Goal: Task Accomplishment & Management: Use online tool/utility

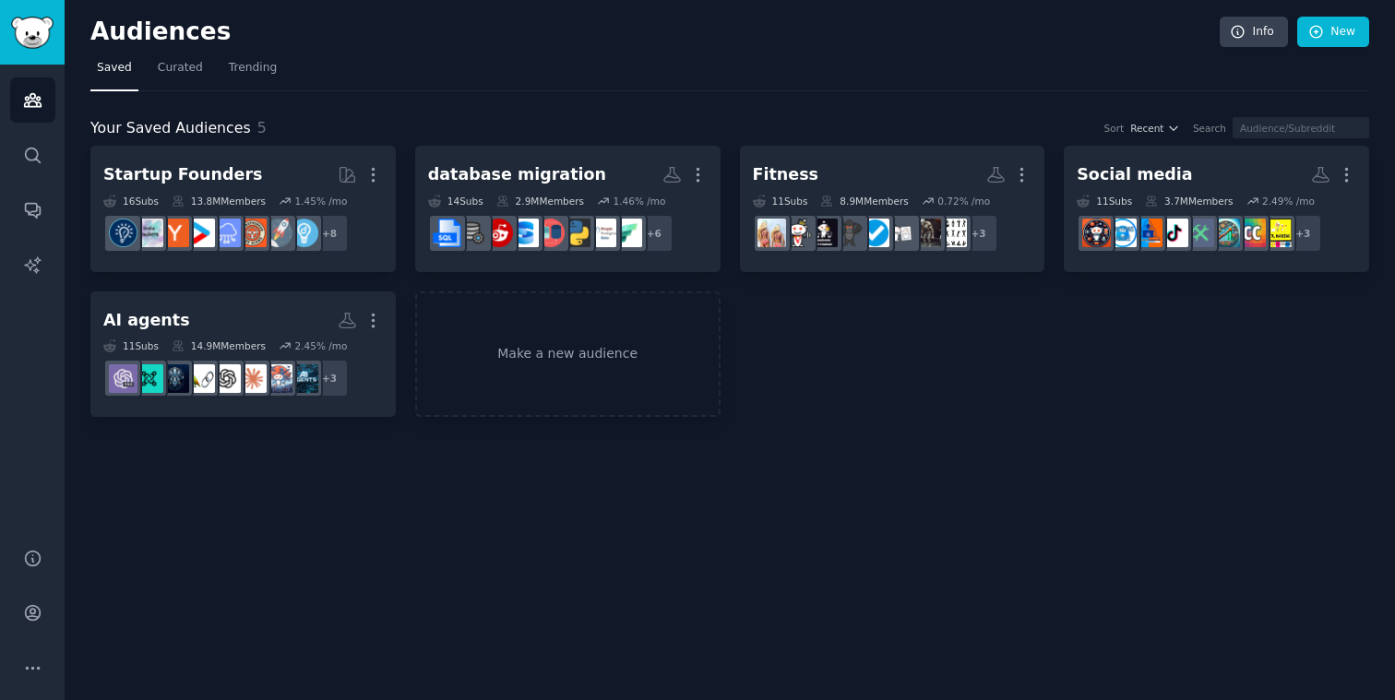
click at [924, 627] on div "Audiences Info New Saved Curated Trending Your Saved Audiences 5 Sort Recent Se…" at bounding box center [730, 350] width 1331 height 700
click at [1348, 19] on link "New" at bounding box center [1333, 32] width 72 height 31
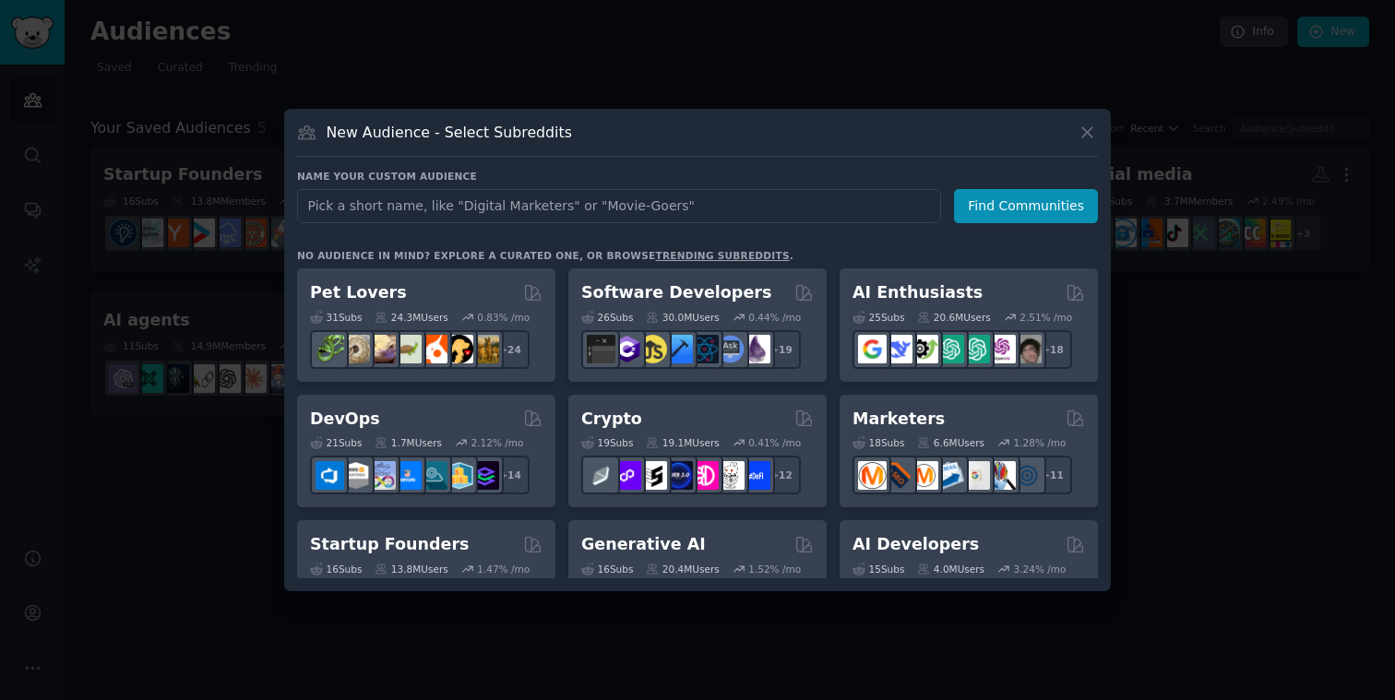
click at [650, 205] on input "text" at bounding box center [619, 206] width 644 height 34
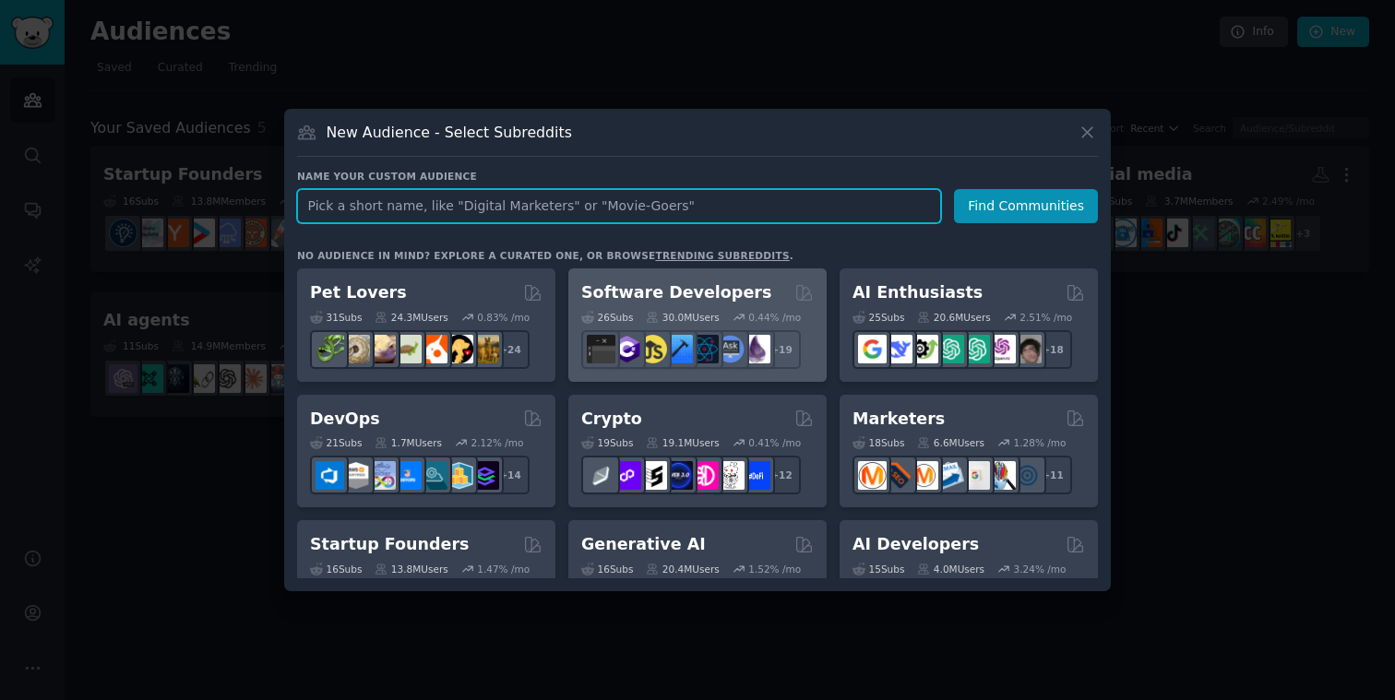
paste input "fake clothes"
type input "fake clothes"
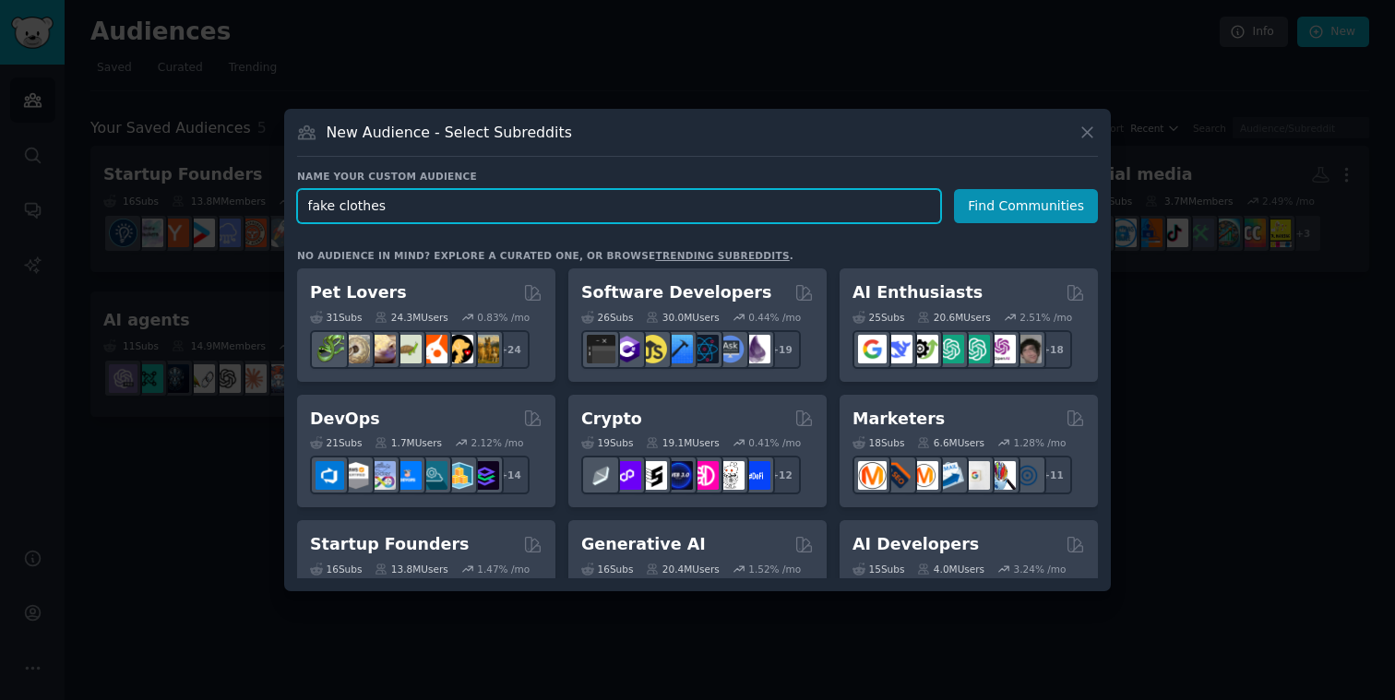
click button "Find Communities" at bounding box center [1026, 206] width 144 height 34
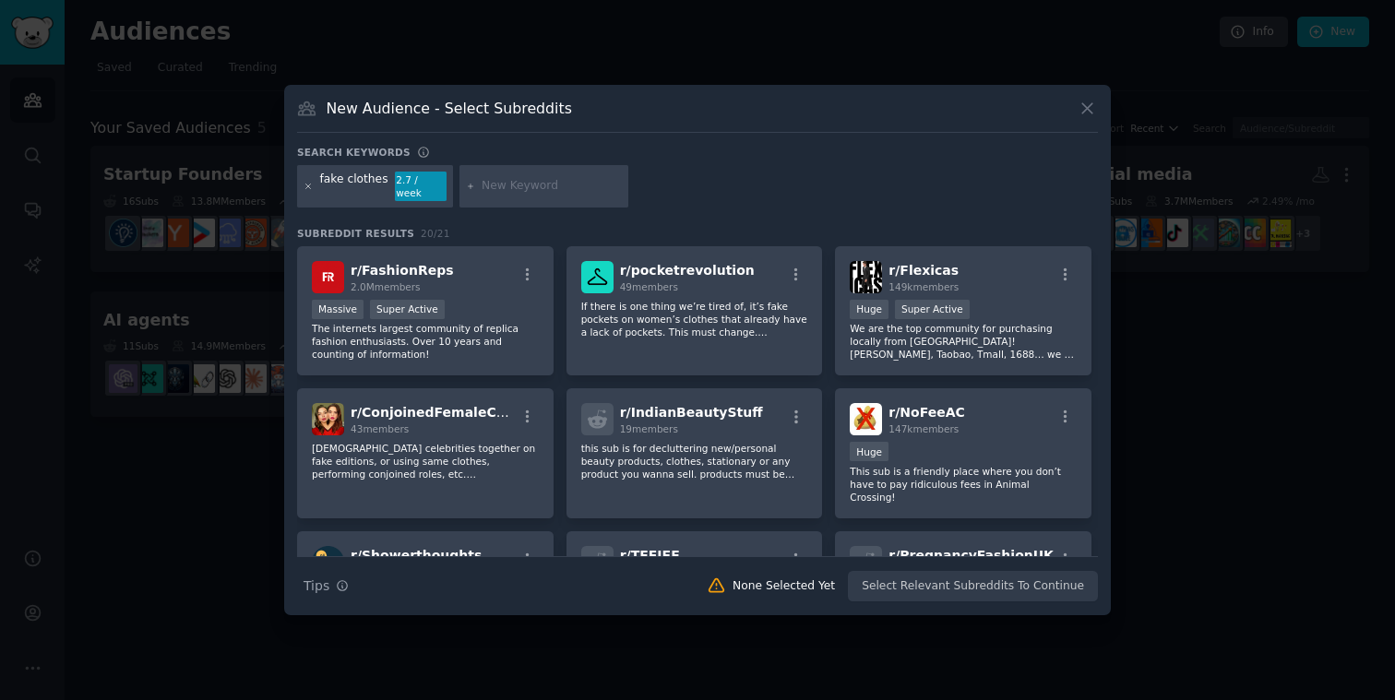
click at [306, 184] on icon at bounding box center [308, 186] width 5 height 5
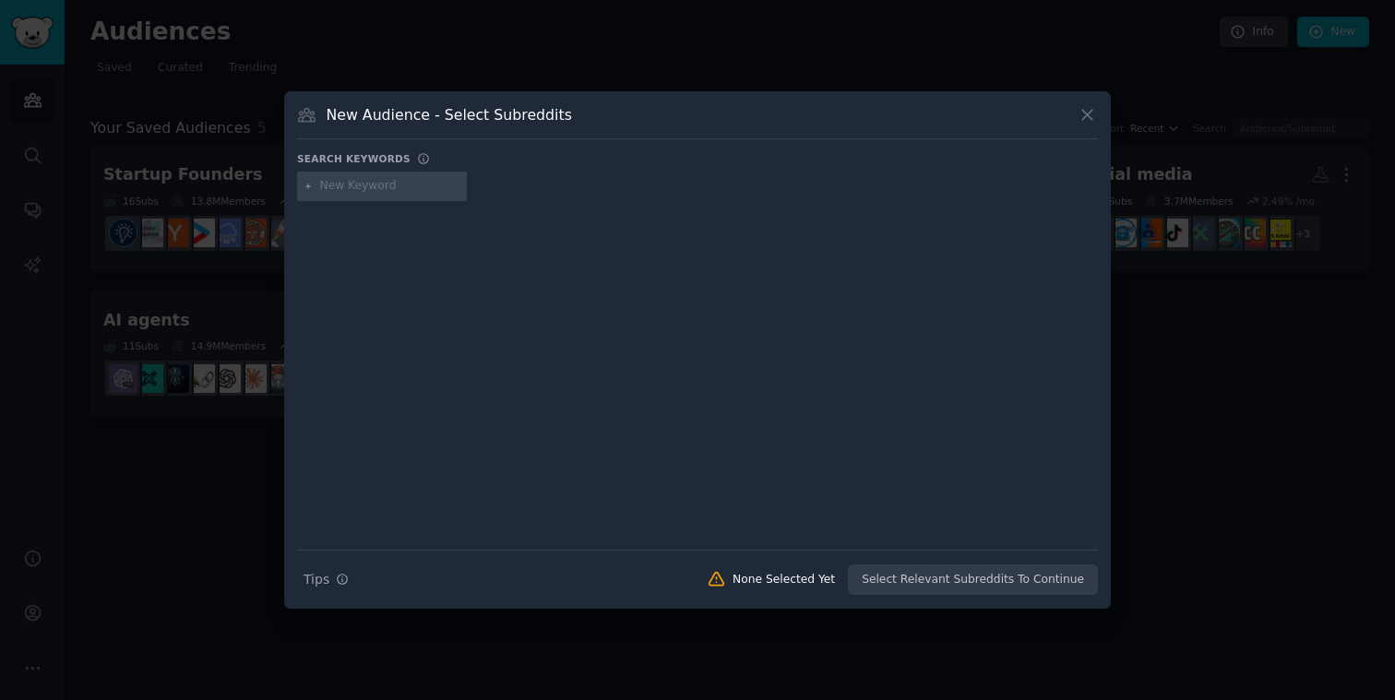
click at [352, 188] on input "text" at bounding box center [390, 186] width 140 height 17
type input "p3"
type input "2"
click at [312, 191] on div at bounding box center [309, 186] width 10 height 17
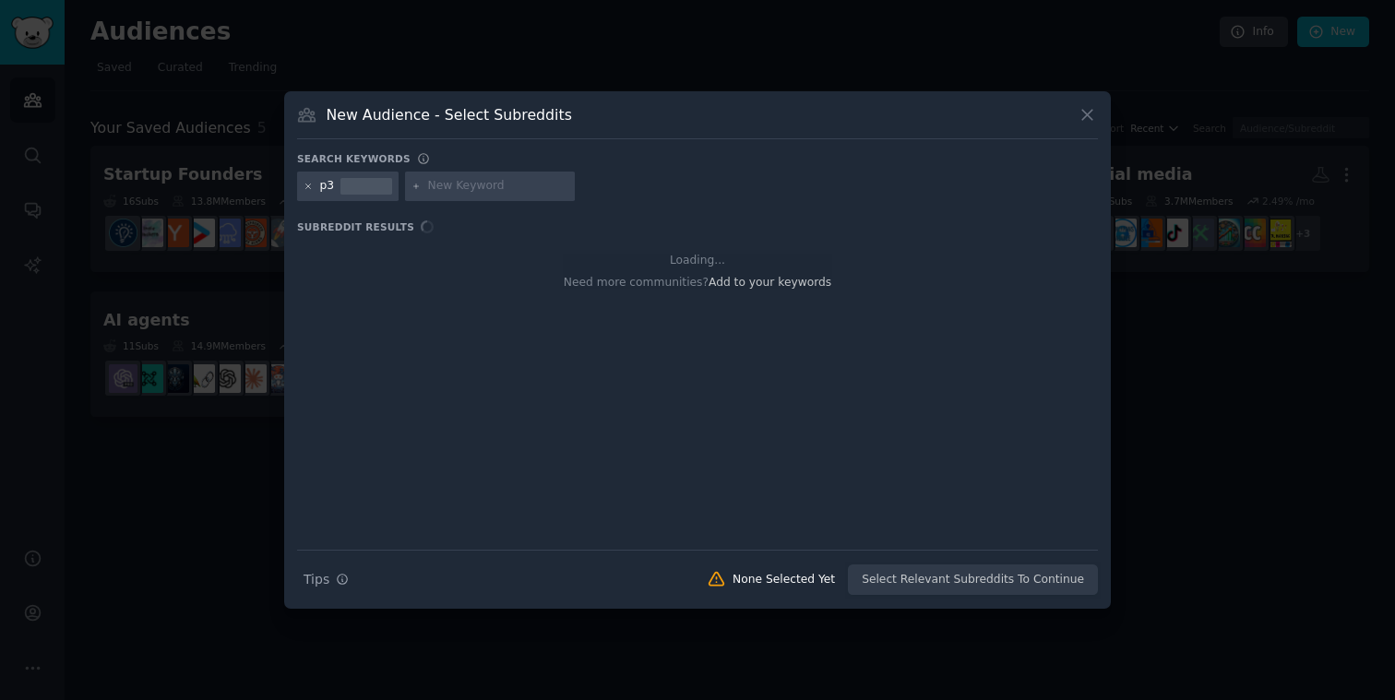
click at [310, 189] on icon at bounding box center [309, 187] width 10 height 10
click at [335, 193] on input "text" at bounding box center [390, 186] width 140 height 17
type input "p"
type input "P2P"
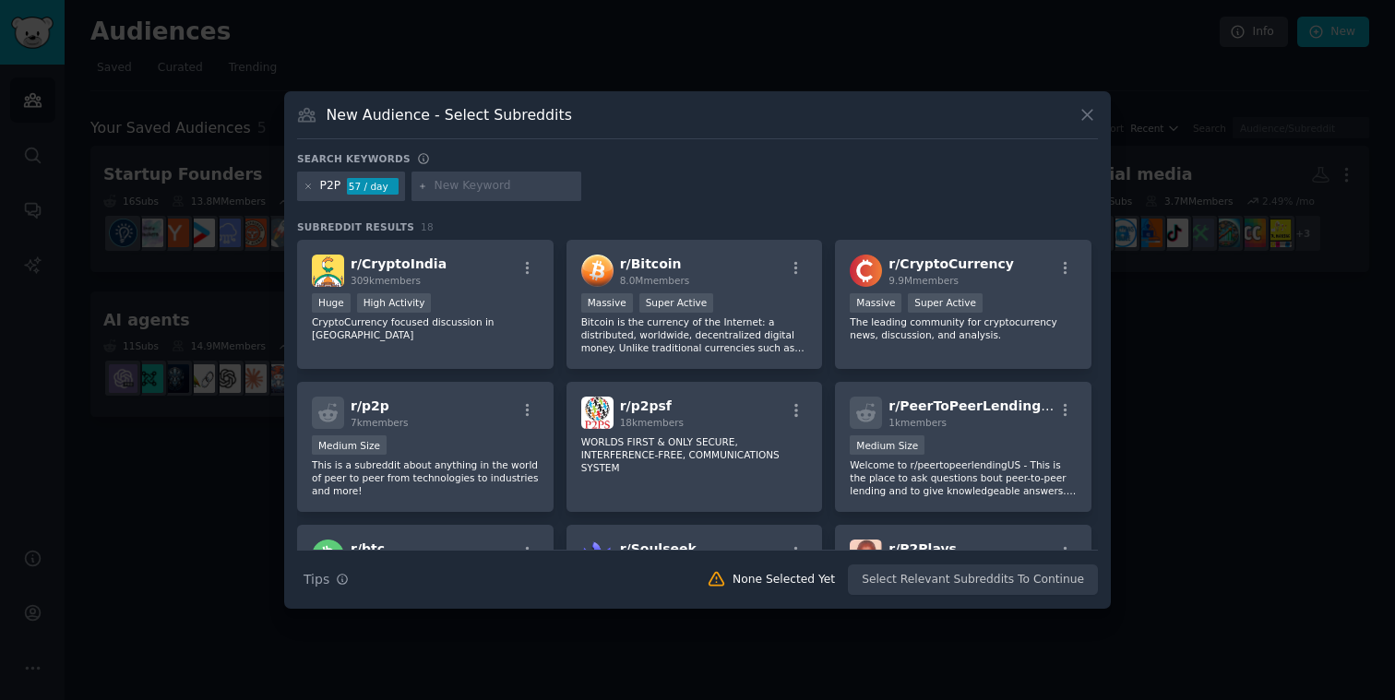
click at [505, 187] on input "text" at bounding box center [505, 186] width 140 height 17
type input "Snakers"
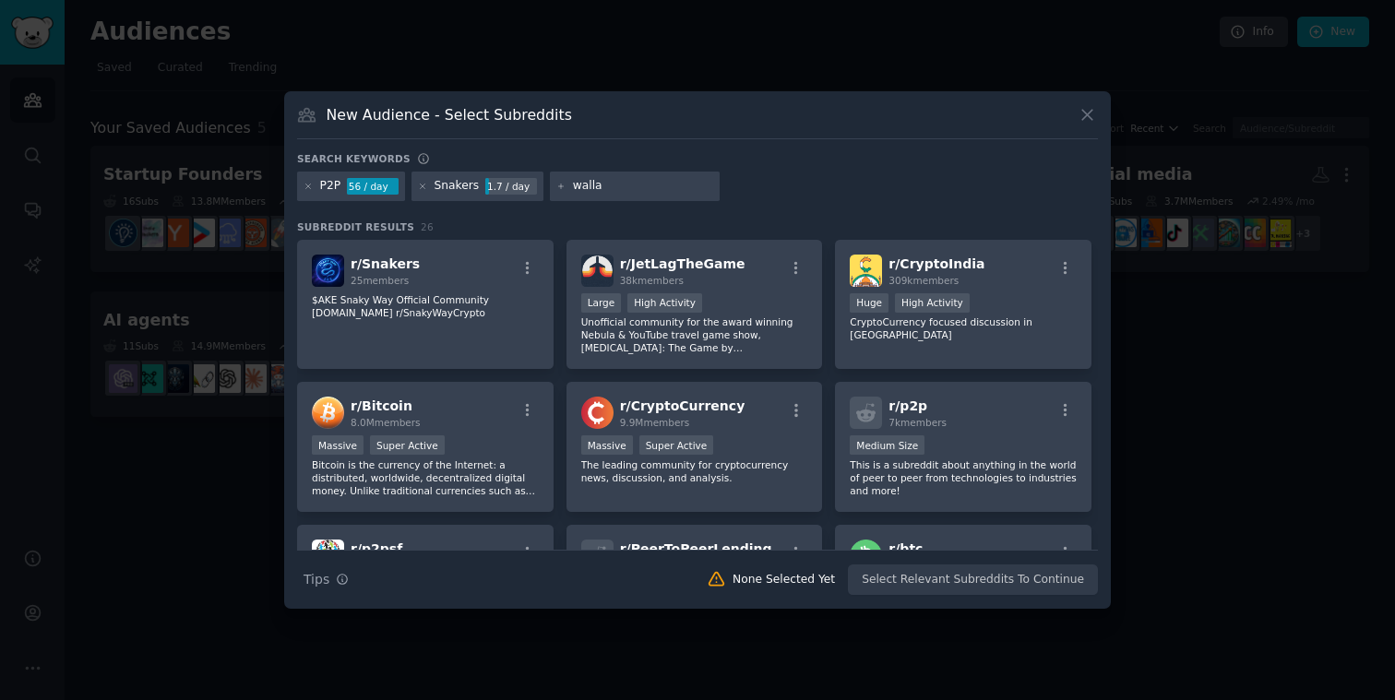
type input "wallap"
type input "Vinte"
type input "Vinted"
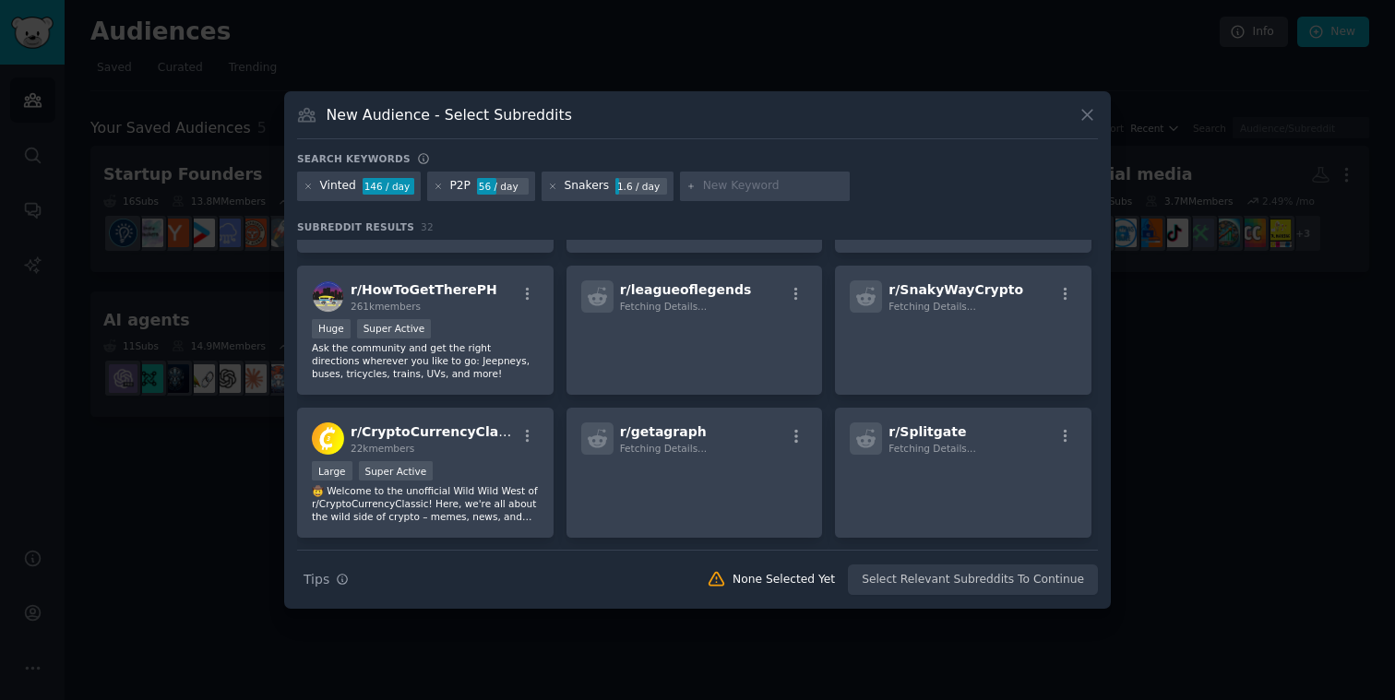
scroll to position [1149, 0]
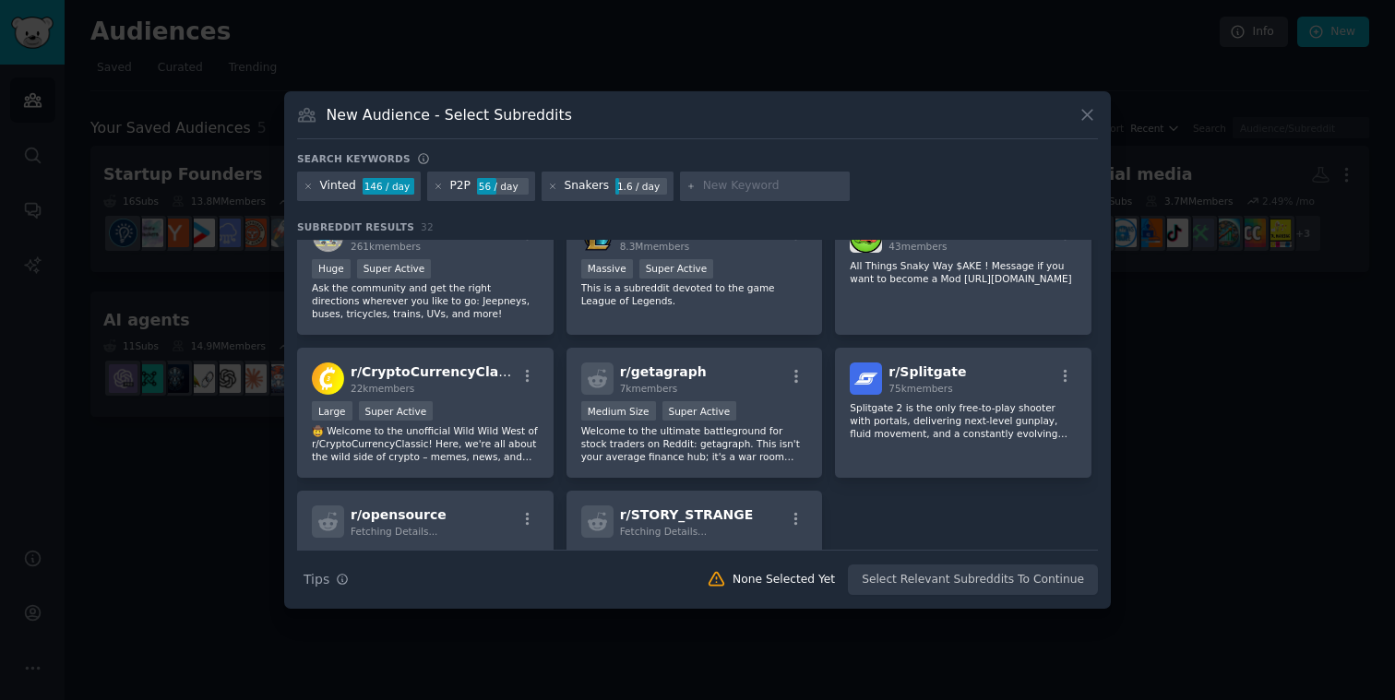
click at [1080, 125] on div "New Audience - Select Subreddits" at bounding box center [697, 121] width 801 height 35
click at [1087, 109] on icon at bounding box center [1087, 114] width 19 height 19
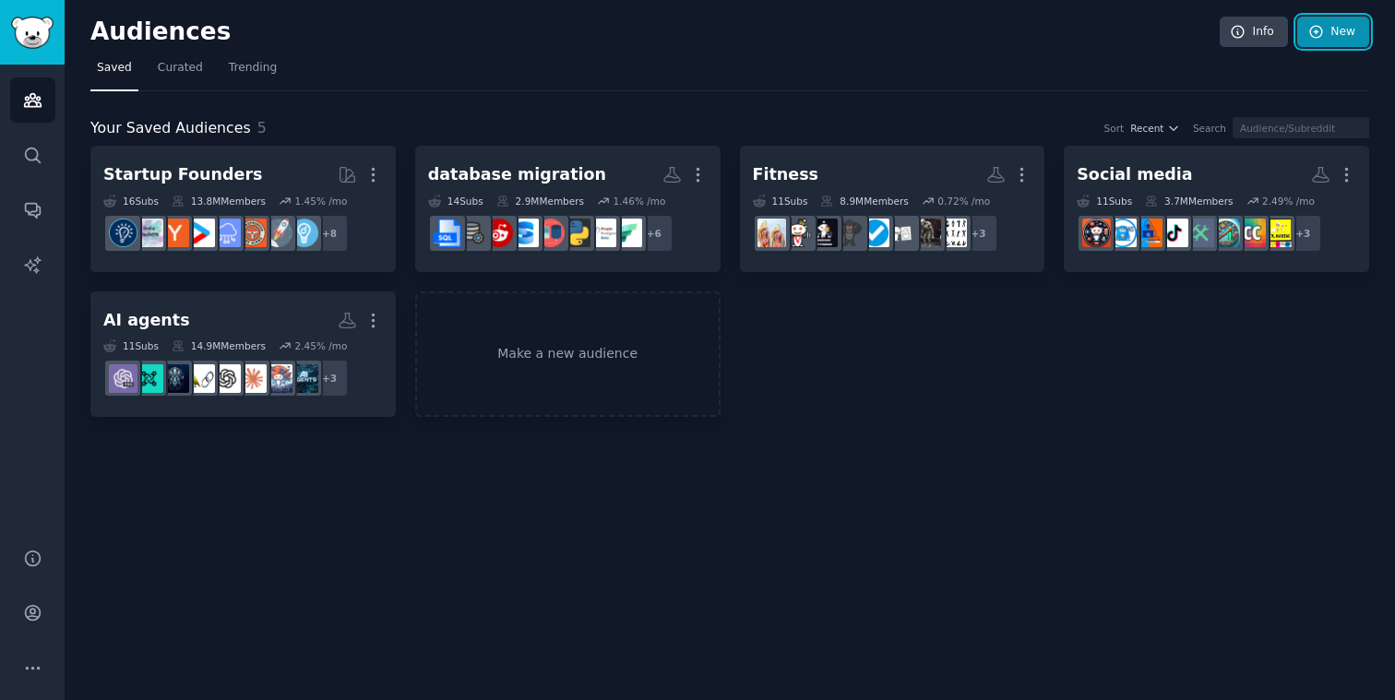
click at [1310, 38] on icon at bounding box center [1316, 32] width 17 height 17
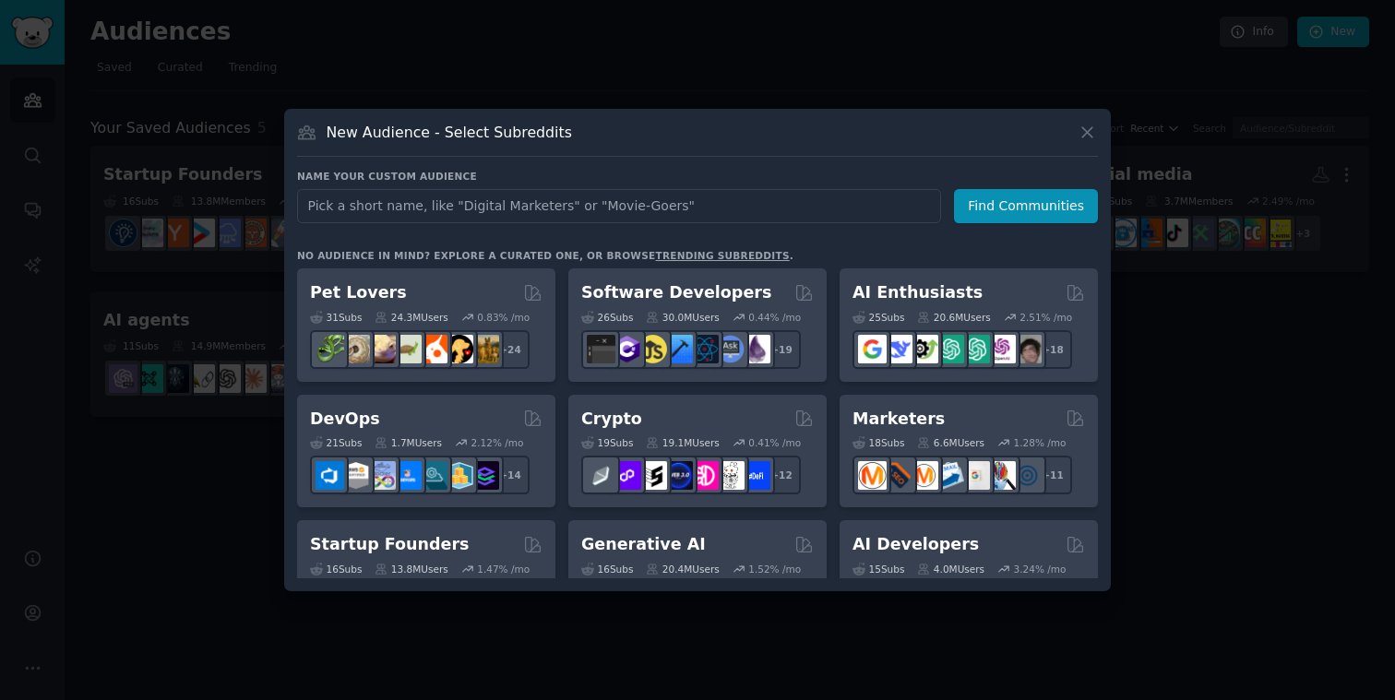
click at [1283, 471] on div at bounding box center [697, 350] width 1395 height 700
click at [1283, 471] on div "Audiences Info New Saved Curated Trending Your Saved Audiences 5 Sort Recent Se…" at bounding box center [730, 350] width 1331 height 700
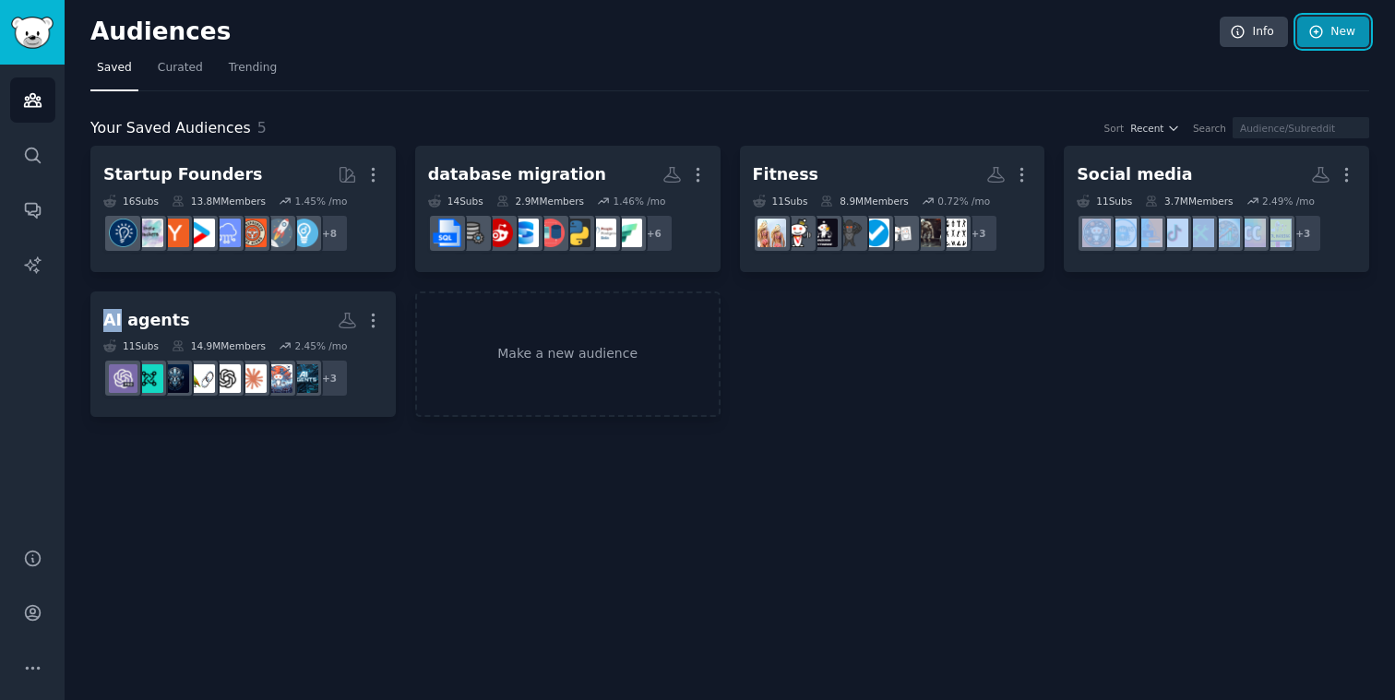
click at [1319, 33] on icon at bounding box center [1316, 32] width 17 height 17
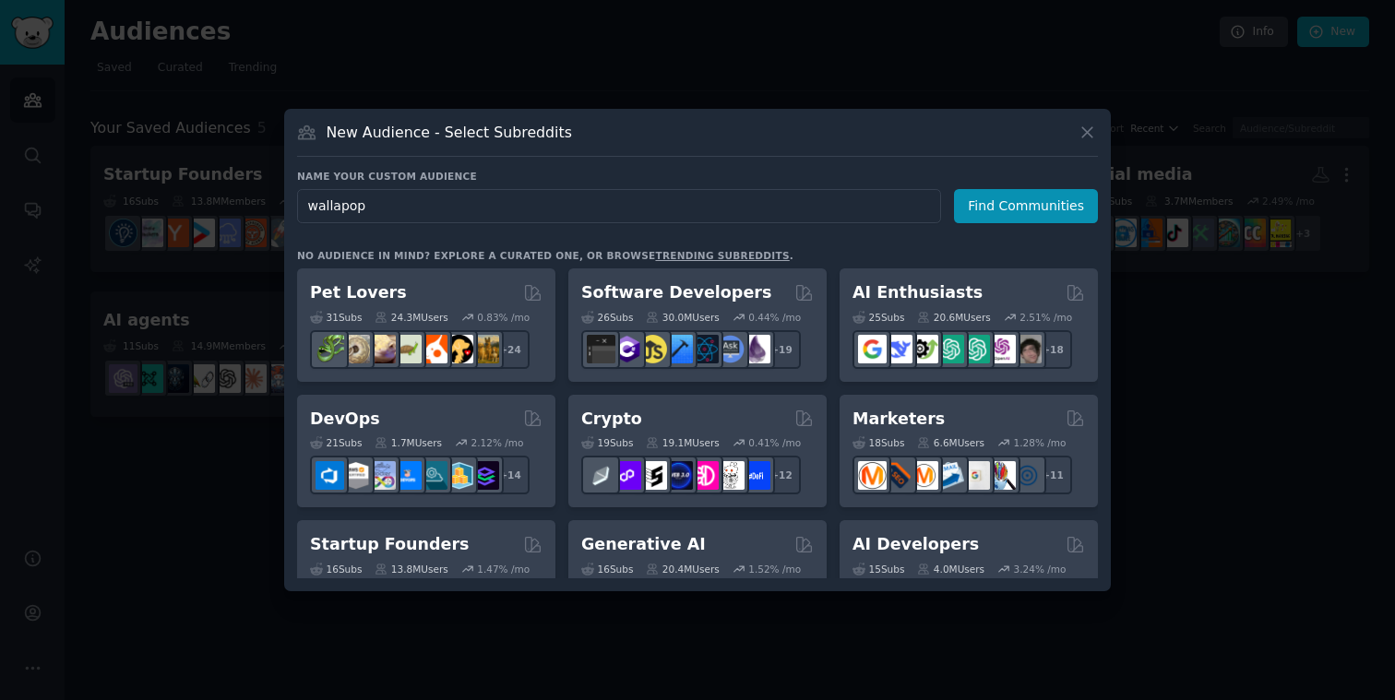
type input "wallapop"
click at [1036, 223] on div "Name your custom audience Audience Name wallapop Find Communities No audience i…" at bounding box center [697, 374] width 801 height 409
click at [1029, 205] on button "Find Communities" at bounding box center [1026, 206] width 144 height 34
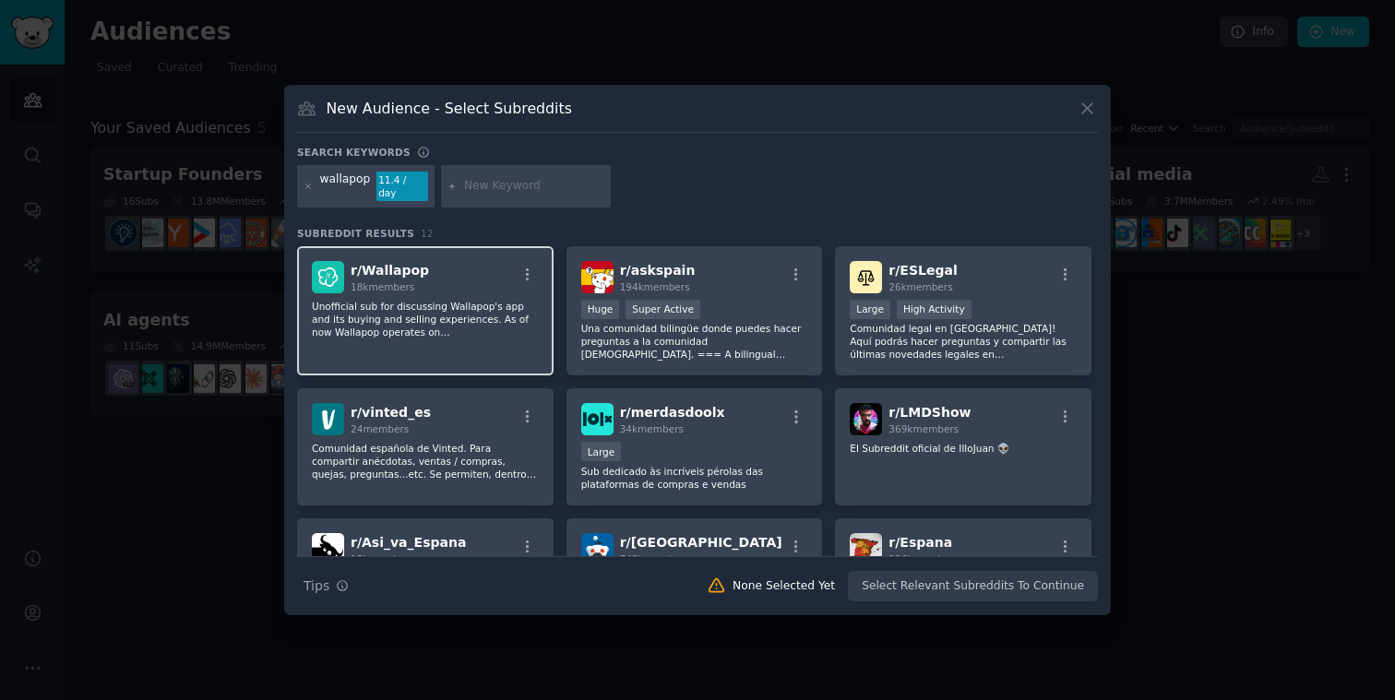
click at [520, 327] on p "Unofficial sub for discussing Wallapop's app and its buying and selling experie…" at bounding box center [425, 319] width 227 height 39
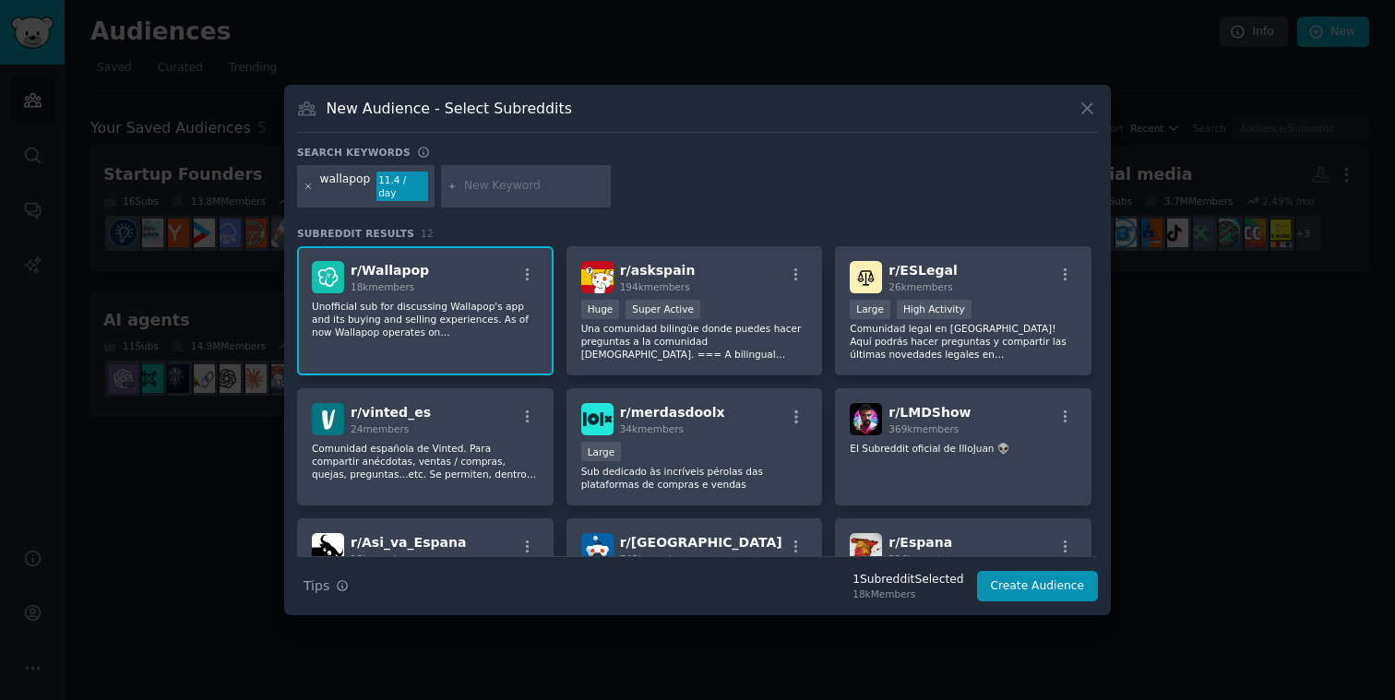
click at [306, 187] on icon at bounding box center [308, 186] width 5 height 5
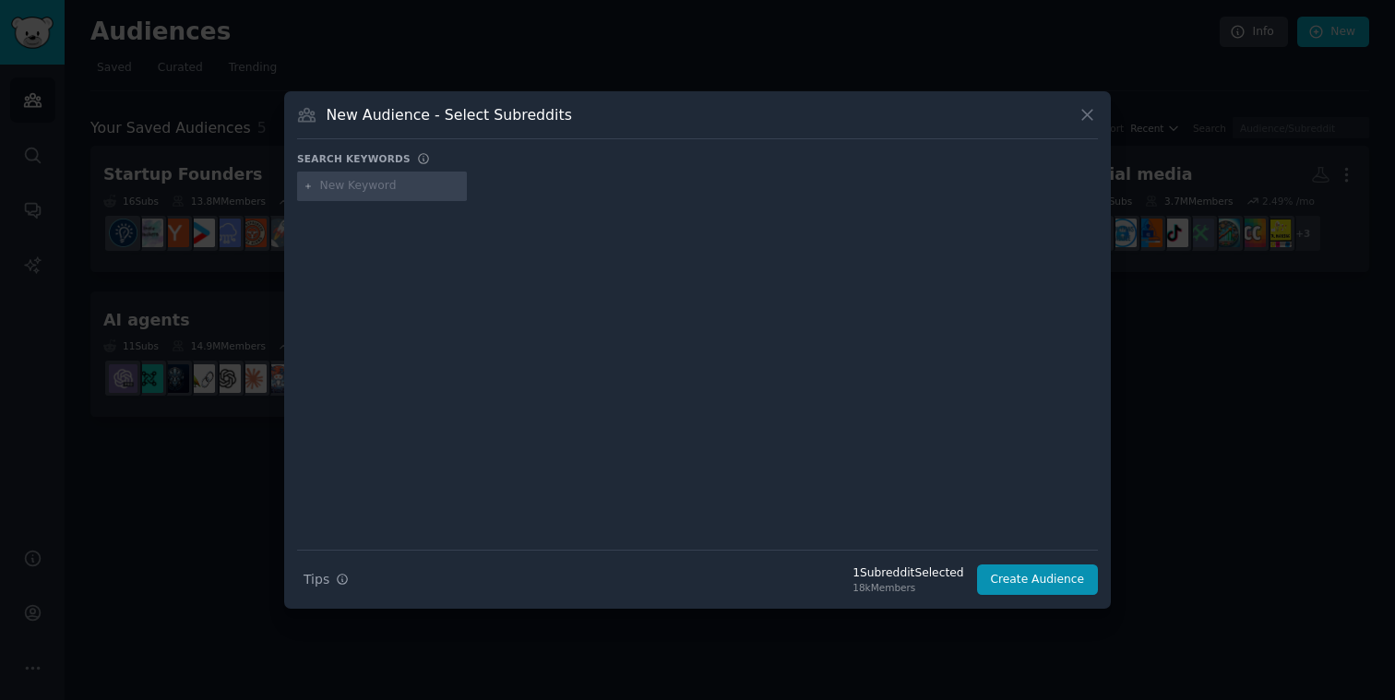
click at [414, 194] on input "text" at bounding box center [390, 186] width 140 height 17
type input "vinted"
type input "Vinted"
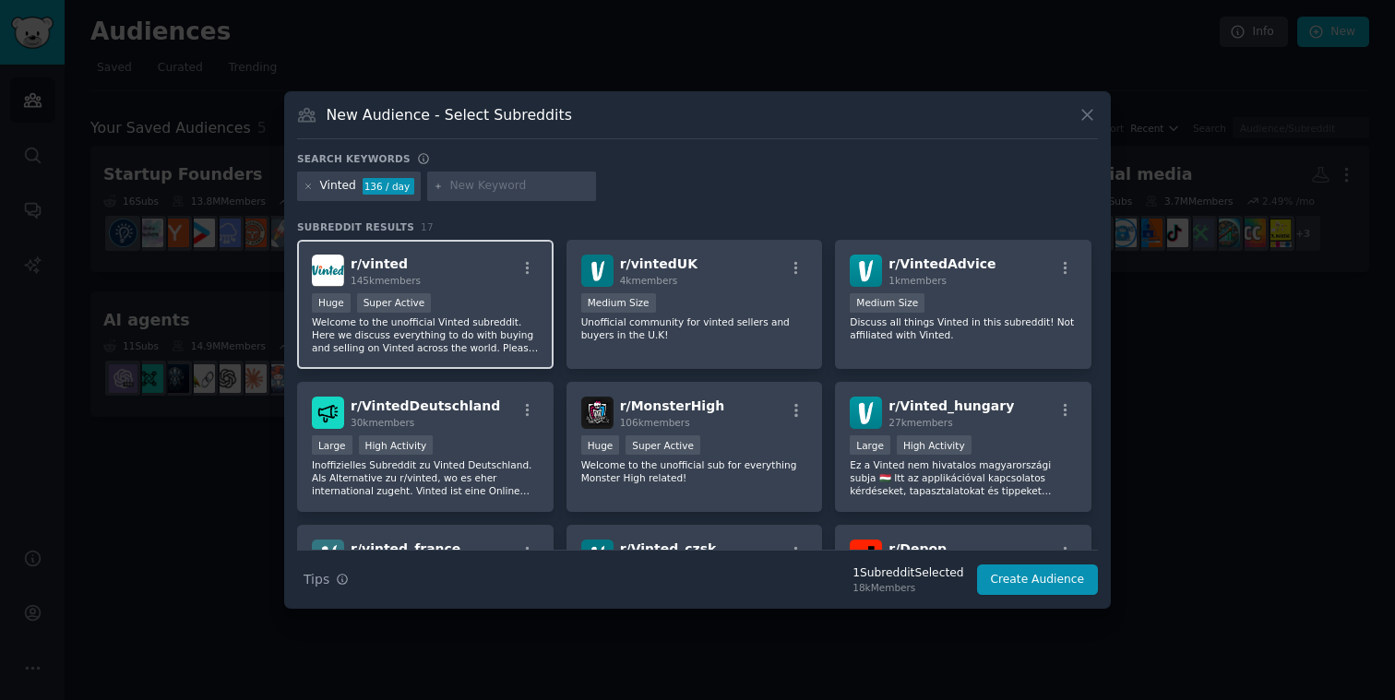
click at [499, 344] on p "Welcome to the unofficial Vinted subreddit. Here we discuss everything to do wi…" at bounding box center [425, 335] width 227 height 39
click at [313, 191] on div at bounding box center [309, 186] width 10 height 17
click at [310, 190] on icon at bounding box center [309, 187] width 10 height 10
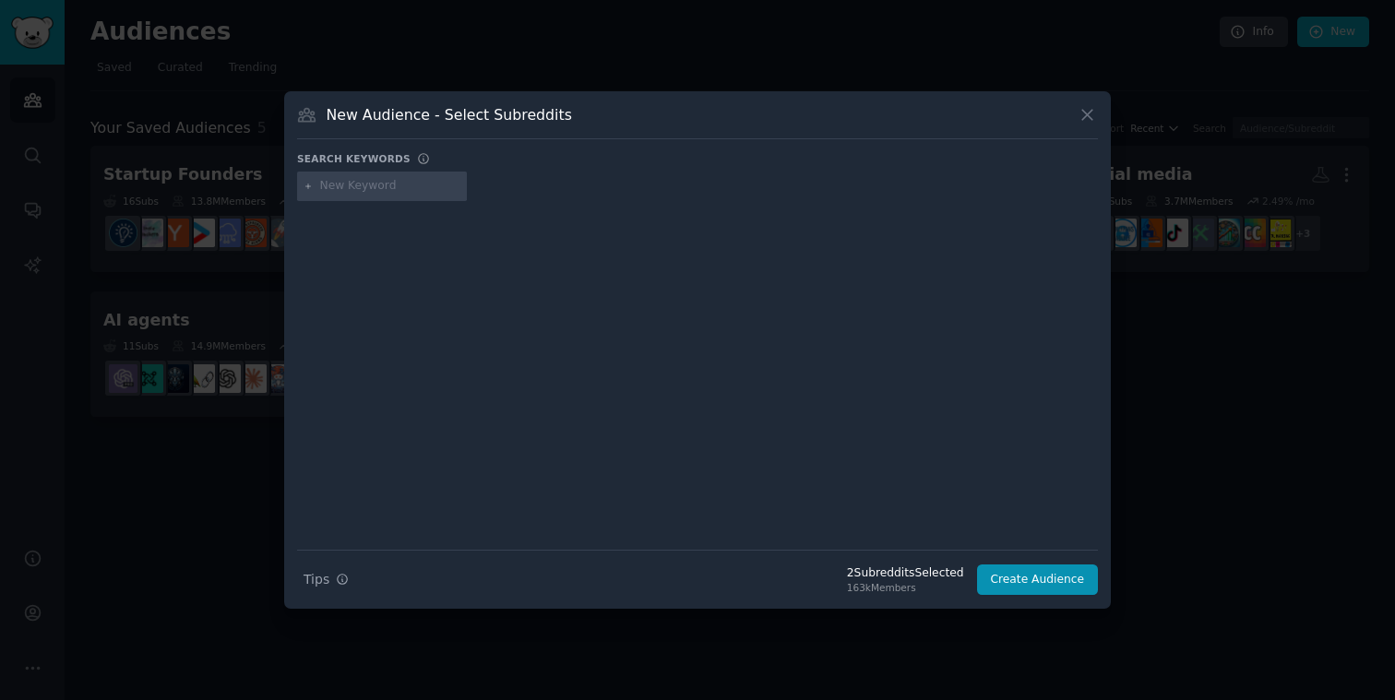
click at [338, 193] on input "text" at bounding box center [390, 186] width 140 height 17
type input "LegitCheck"
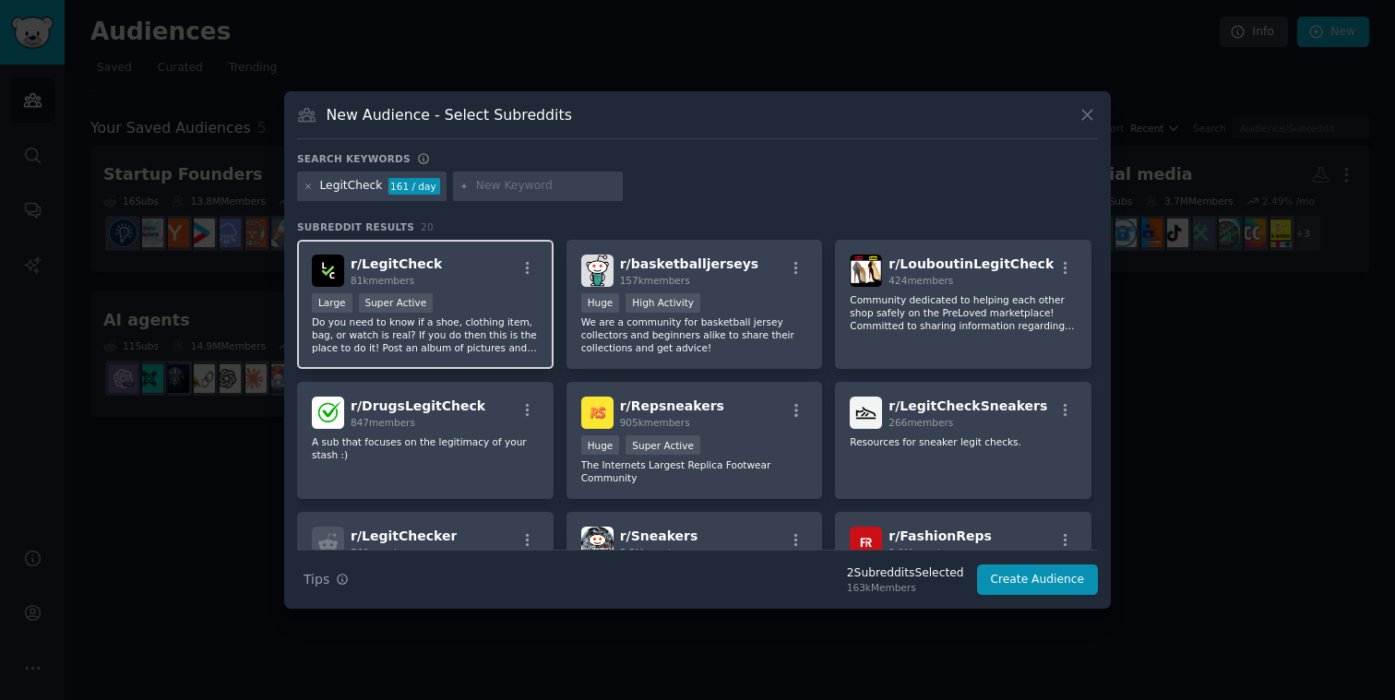
click at [469, 296] on div "Large Super Active" at bounding box center [425, 304] width 227 height 23
click at [312, 185] on icon at bounding box center [309, 187] width 10 height 10
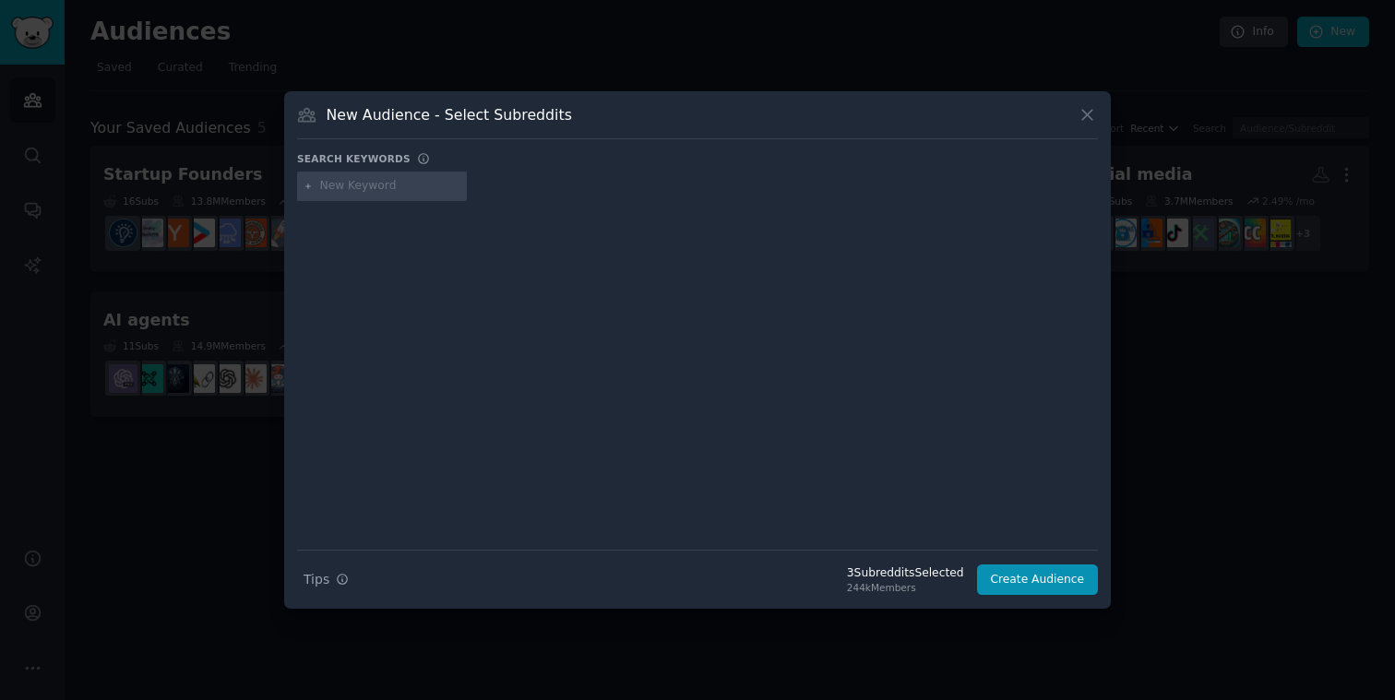
click at [362, 192] on input "text" at bounding box center [390, 186] width 140 height 17
paste input "Sneakers"
type input "Sneakers"
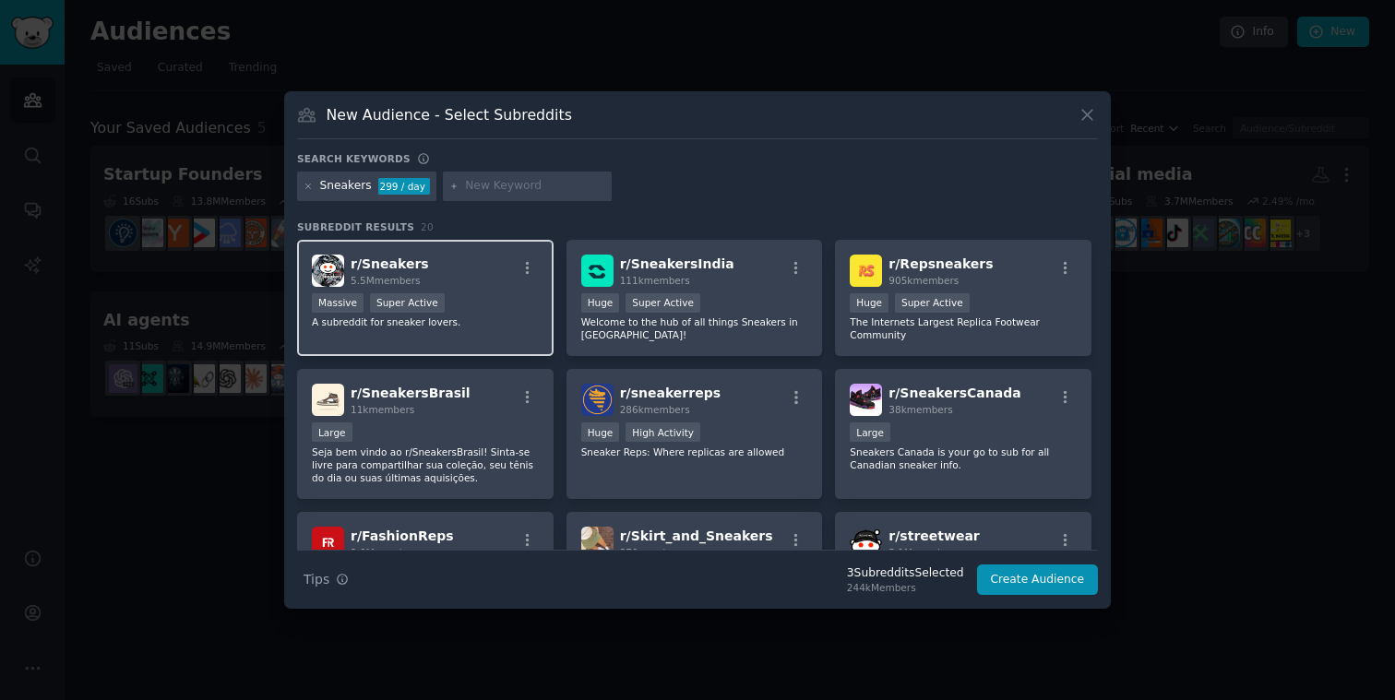
click at [484, 310] on div "Massive Super Active" at bounding box center [425, 304] width 227 height 23
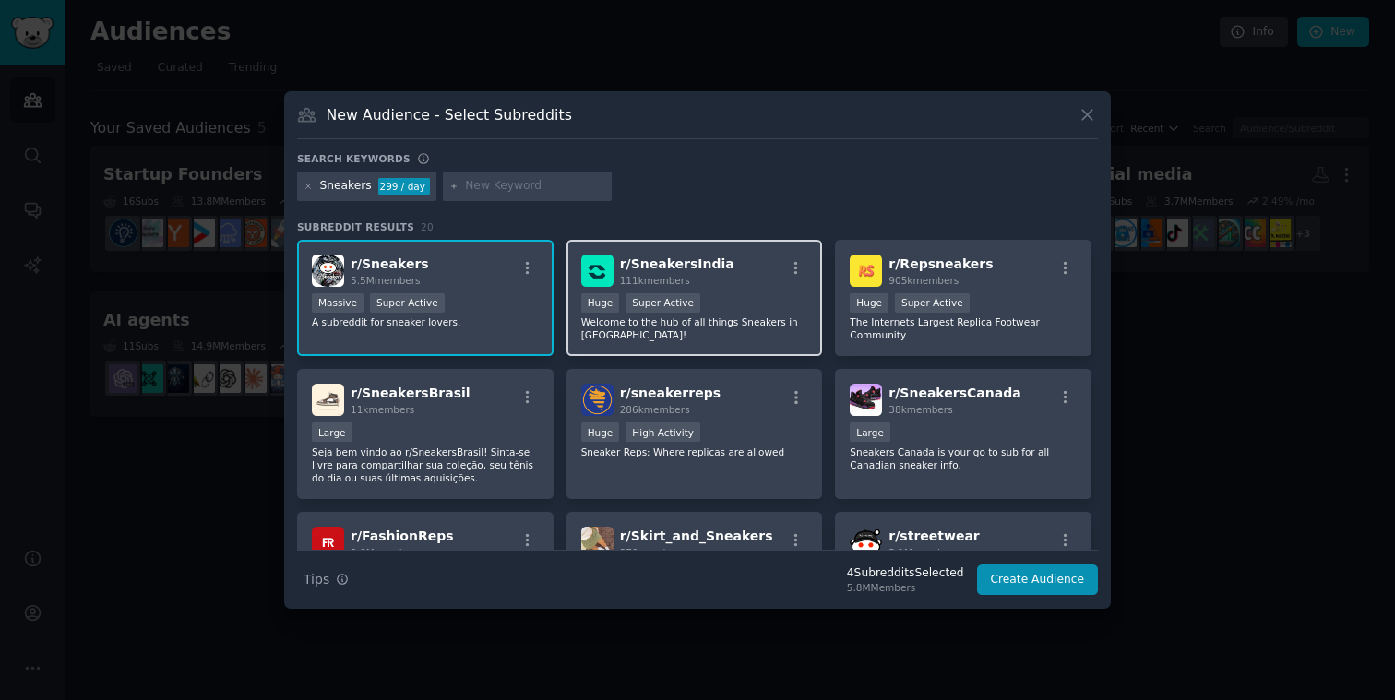
click at [750, 294] on div "Huge Super Active" at bounding box center [694, 304] width 227 height 23
click at [312, 186] on icon at bounding box center [309, 187] width 10 height 10
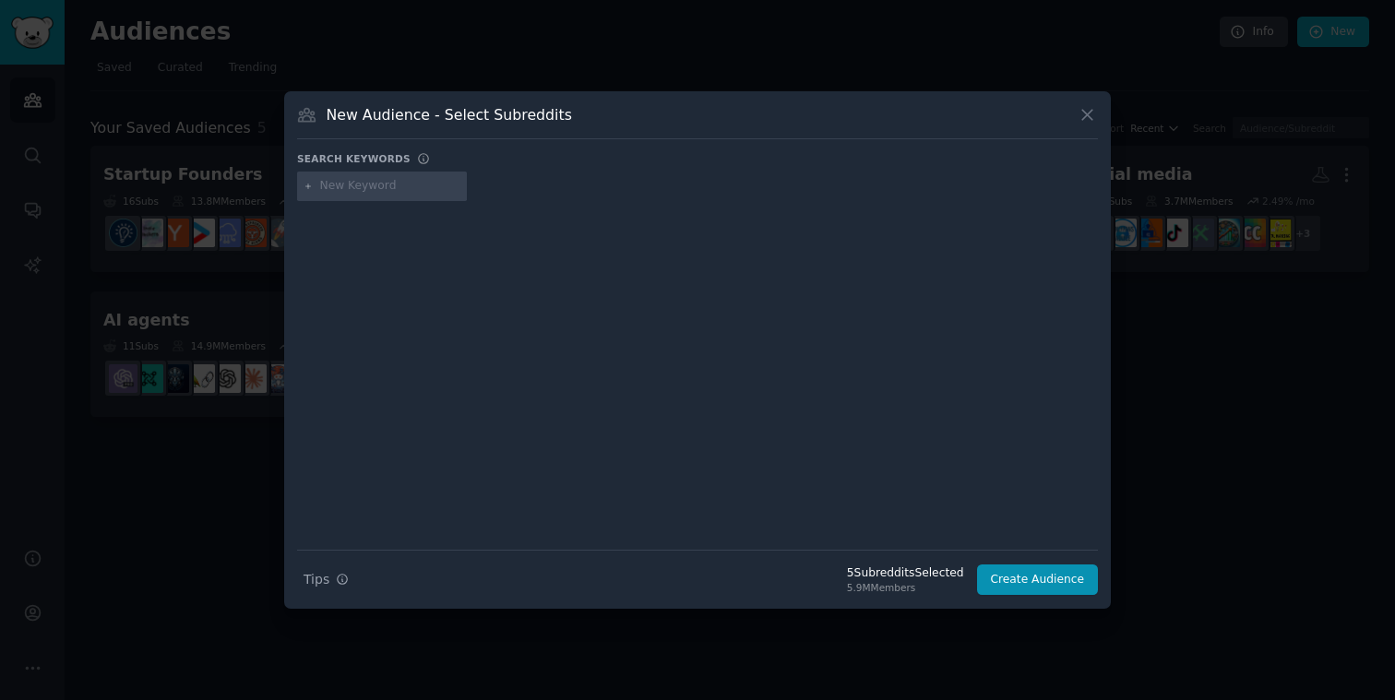
click at [379, 195] on div at bounding box center [382, 187] width 170 height 30
click at [375, 191] on input "text" at bounding box center [390, 186] width 140 height 17
paste input "sneakermarket"
type input "sneakermarket"
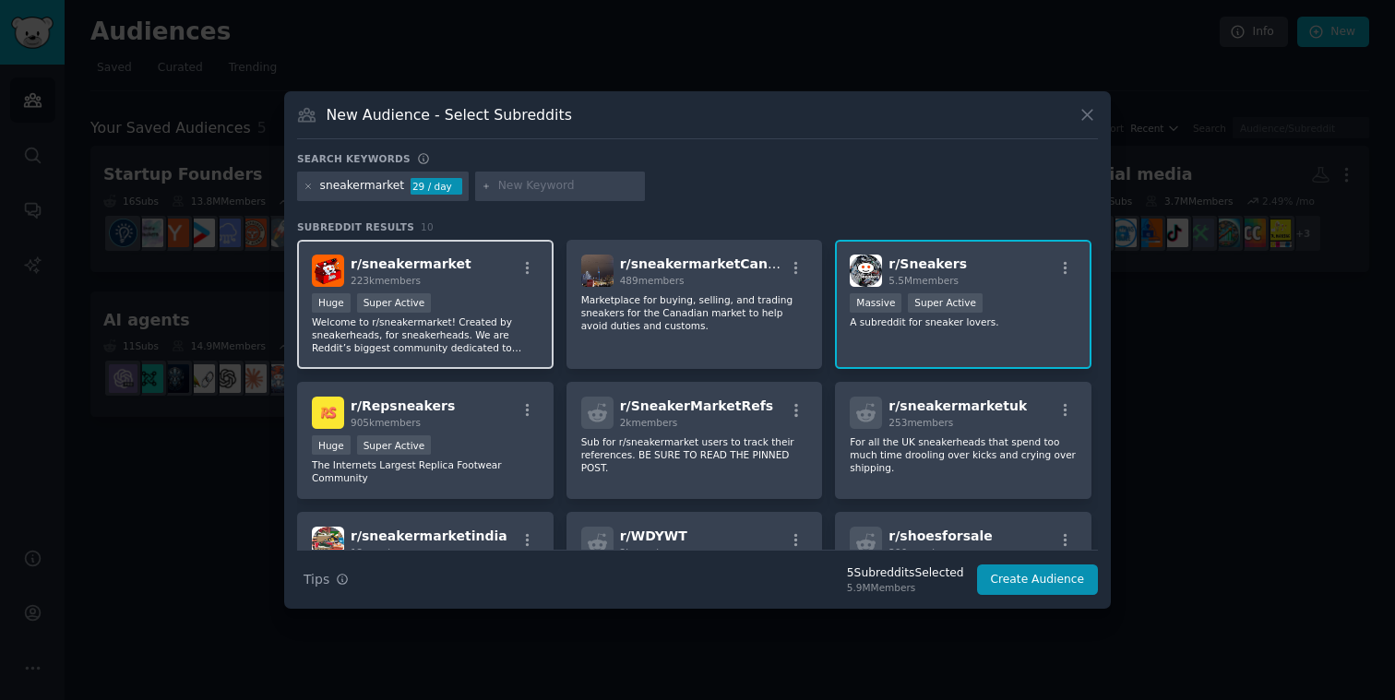
click at [513, 304] on div "Huge Super Active" at bounding box center [425, 304] width 227 height 23
click at [309, 185] on icon at bounding box center [309, 187] width 10 height 10
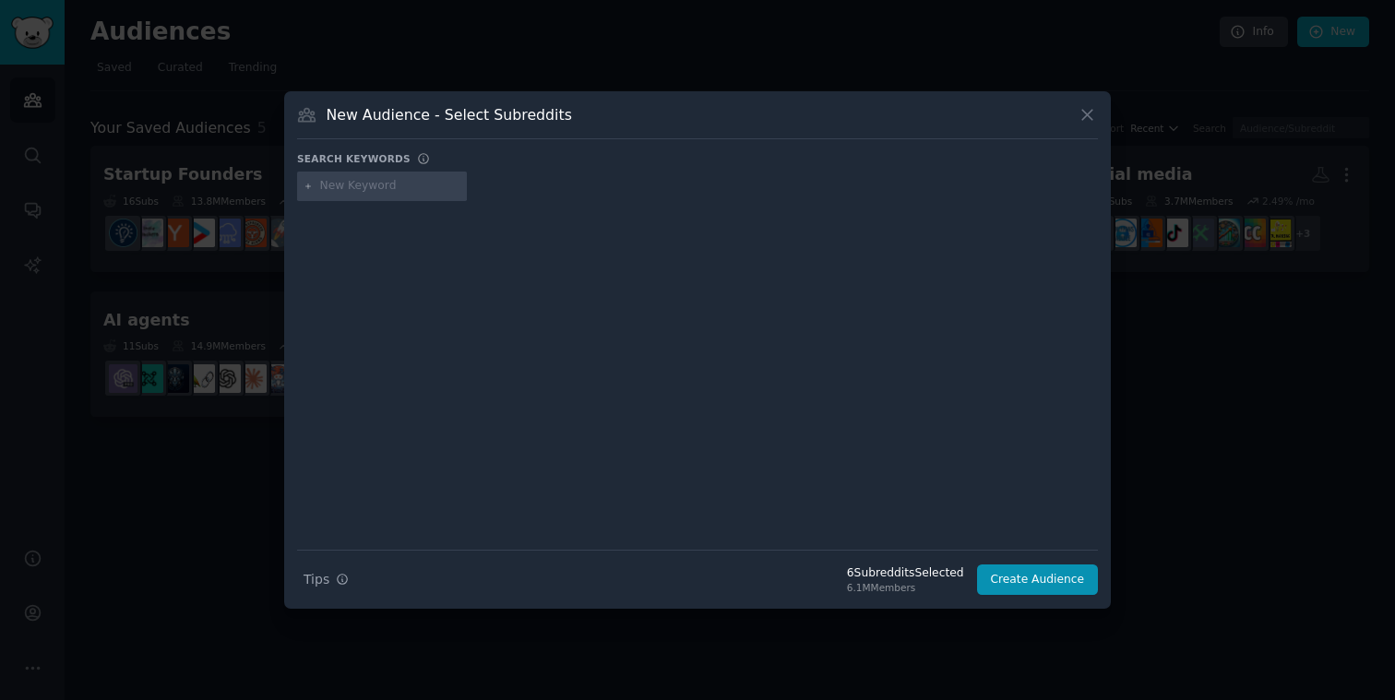
click at [354, 189] on input "text" at bounding box center [390, 186] width 140 height 17
paste input "Depop"
type input "Depop"
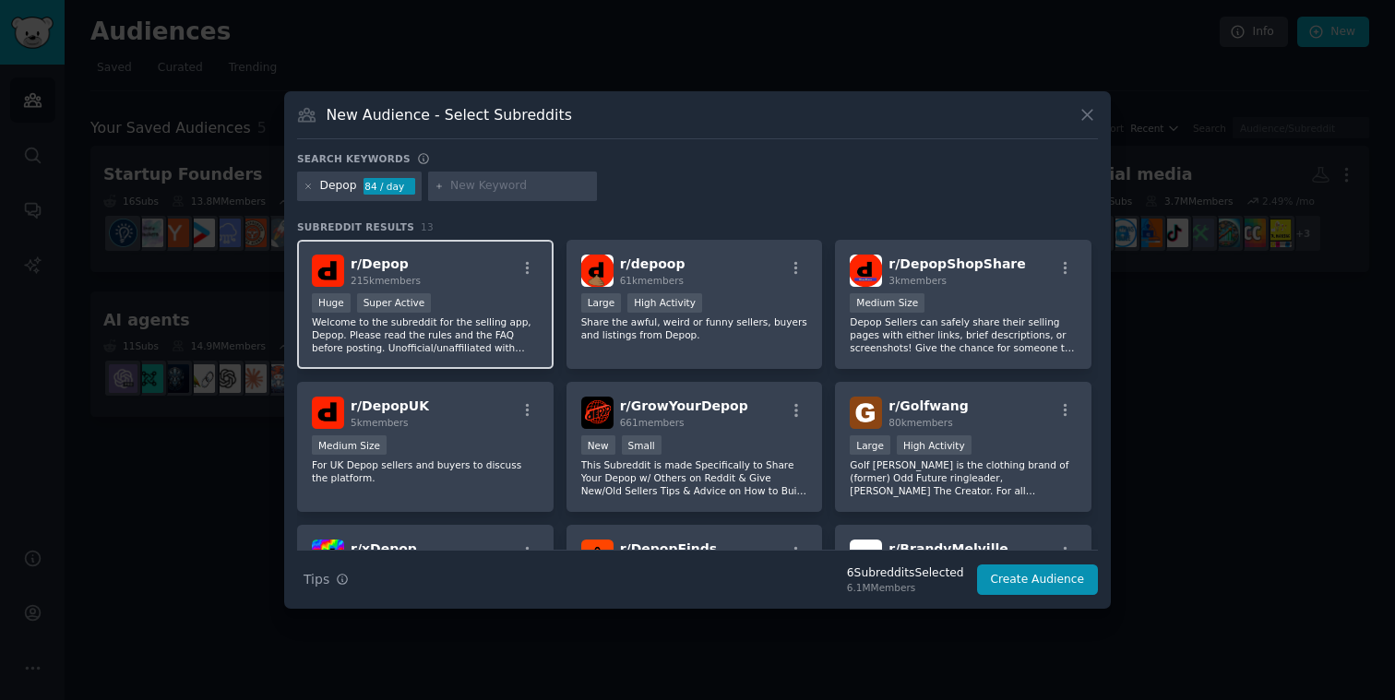
click at [481, 266] on div "r/ Depop 215k members" at bounding box center [425, 271] width 227 height 32
click at [311, 187] on icon at bounding box center [309, 187] width 10 height 10
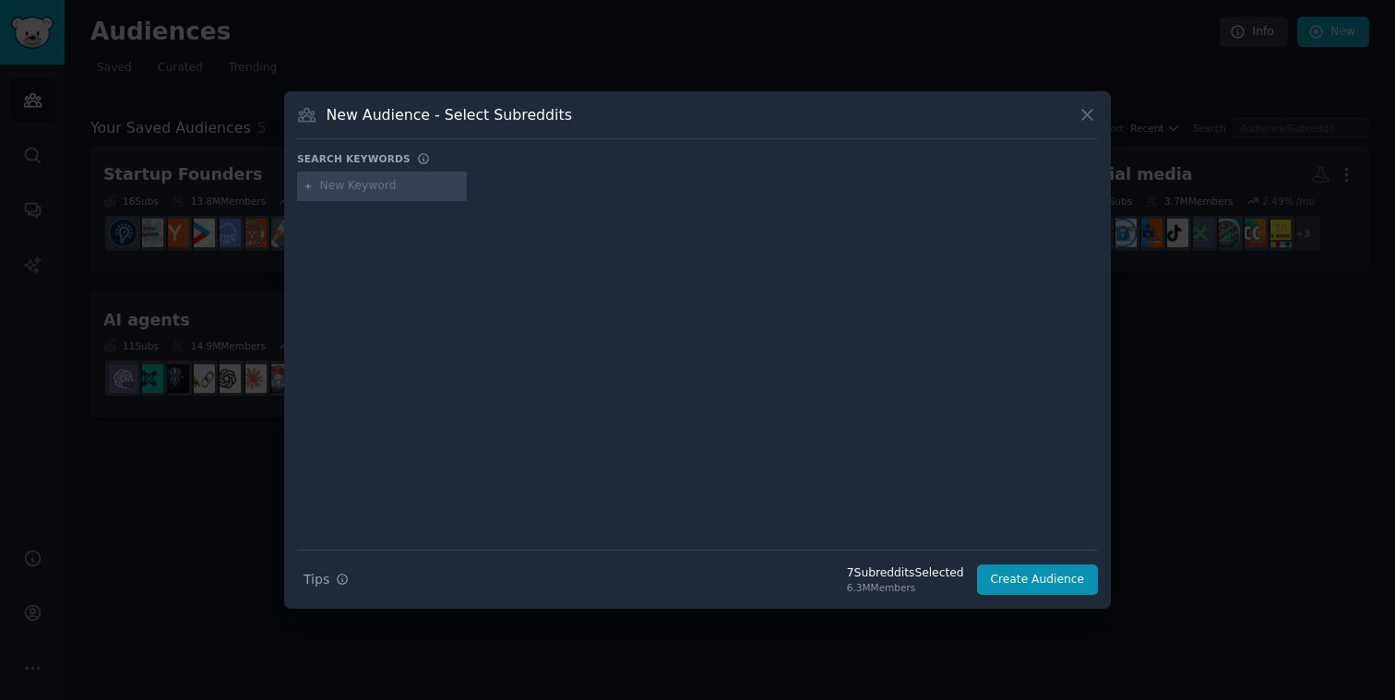
click at [353, 187] on input "text" at bounding box center [390, 186] width 140 height 17
paste input "Flipping"
type input "Flipping"
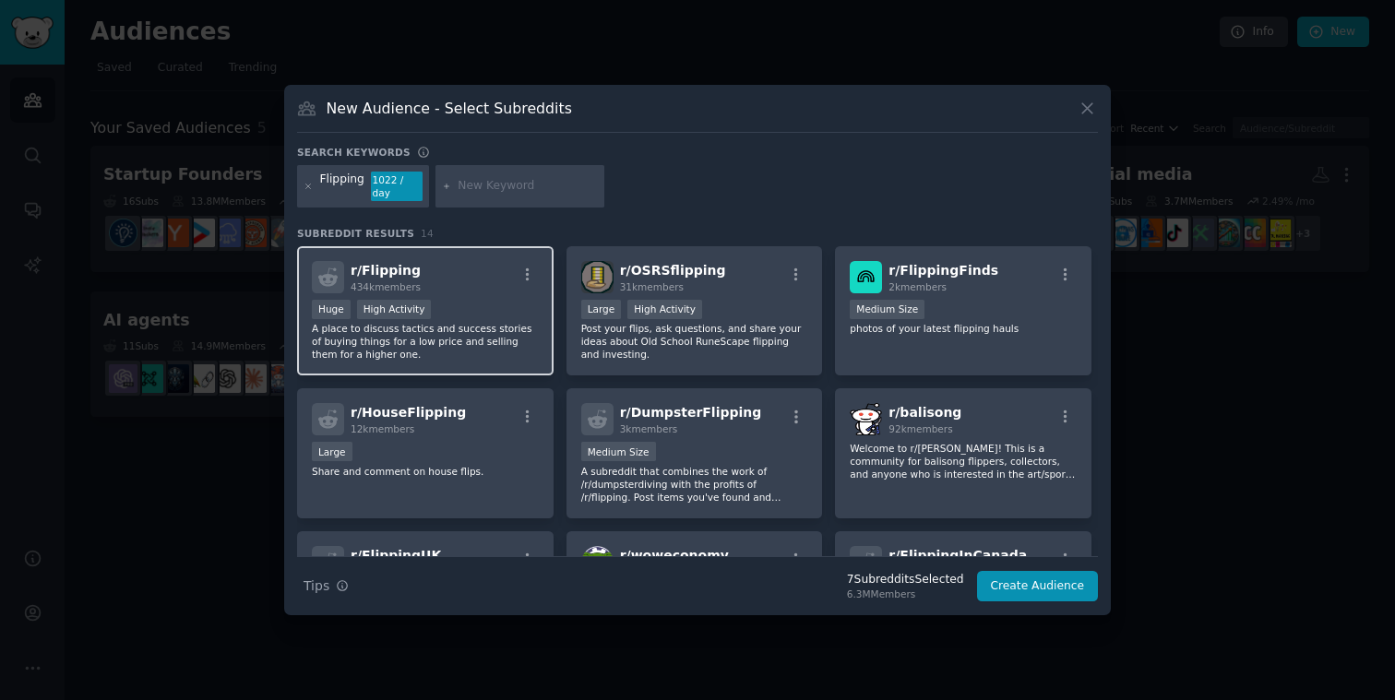
click at [488, 288] on div "r/ Flipping 434k members Huge High Activity A place to discuss tactics and succ…" at bounding box center [425, 311] width 257 height 130
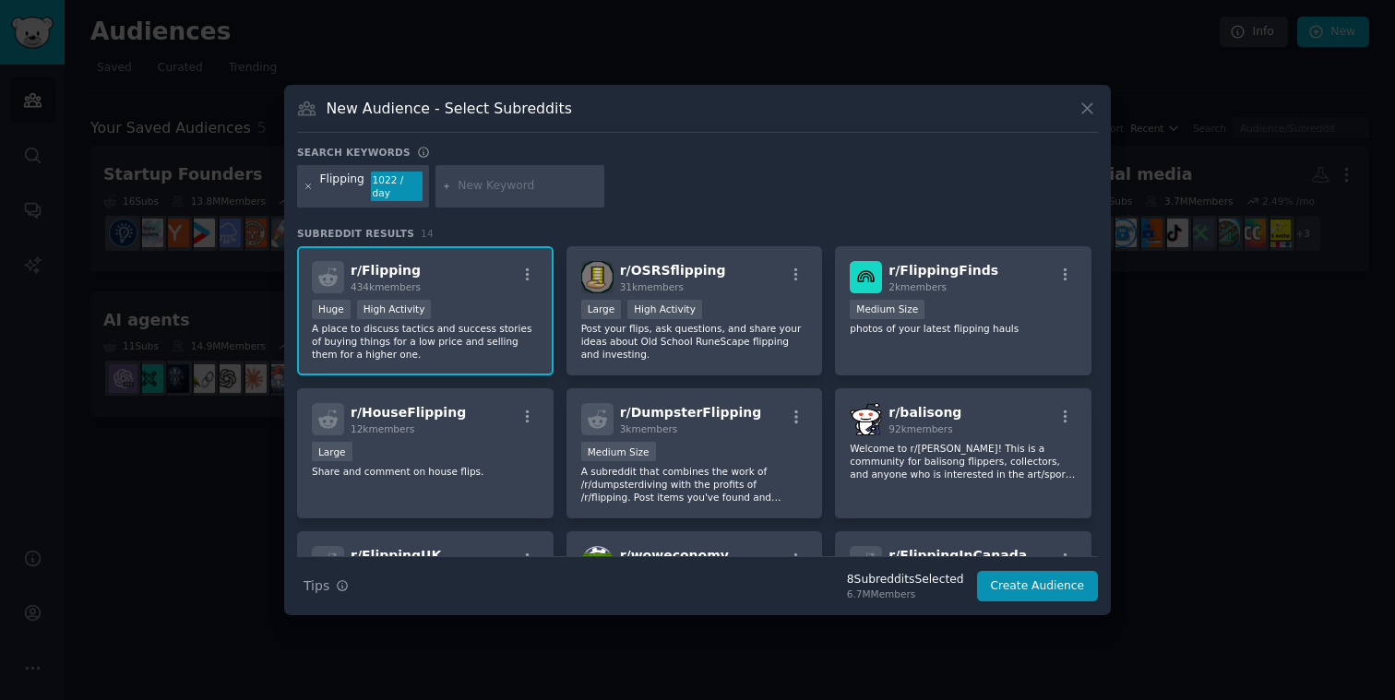
click at [312, 188] on icon at bounding box center [309, 187] width 10 height 10
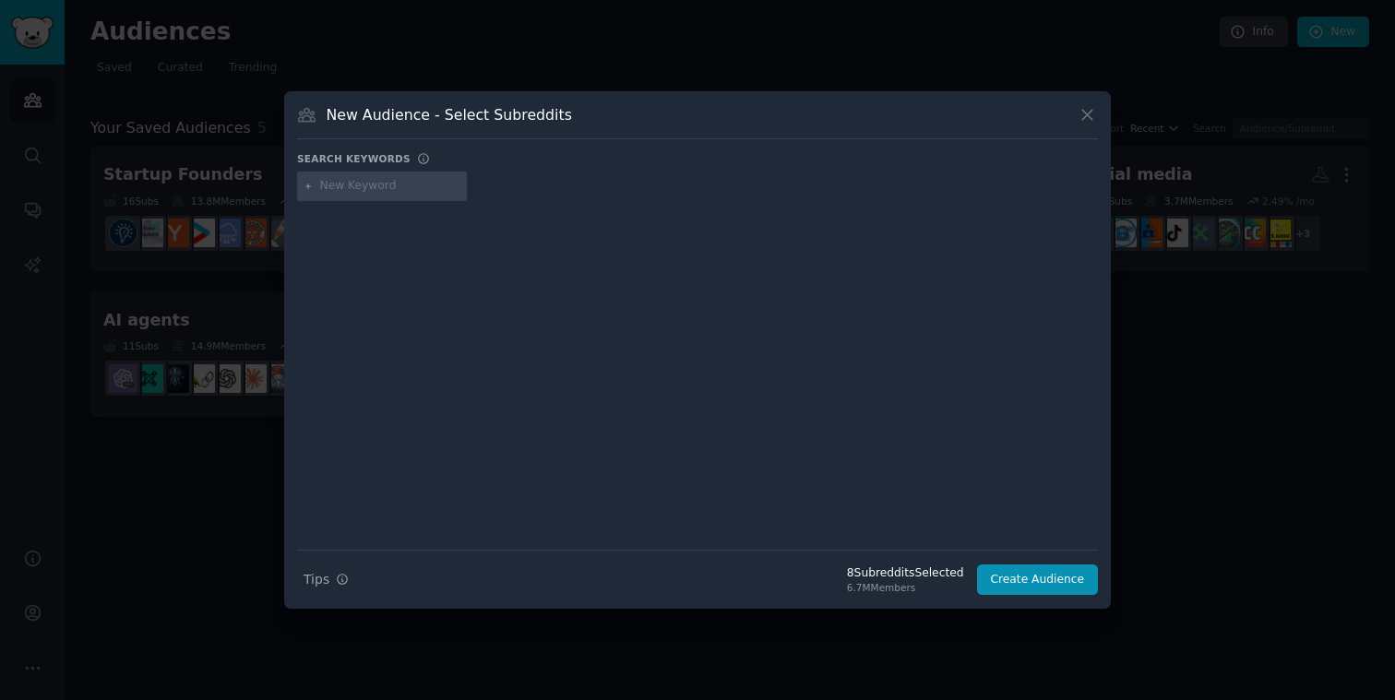
click at [347, 190] on input "text" at bounding box center [390, 186] width 140 height 17
paste input "reselling"
type input "reselling"
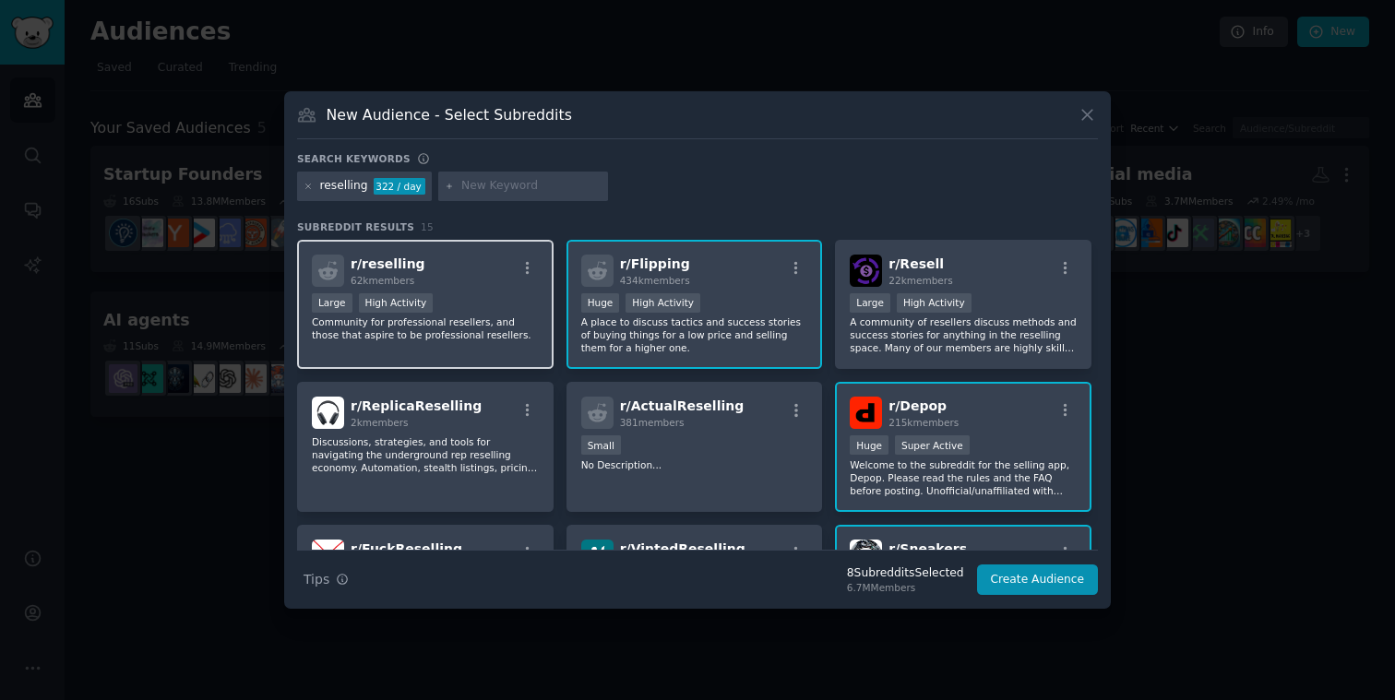
click at [459, 257] on div "r/ reselling 62k members" at bounding box center [425, 271] width 227 height 32
click at [310, 191] on div at bounding box center [309, 186] width 10 height 17
click at [310, 190] on icon at bounding box center [309, 187] width 10 height 10
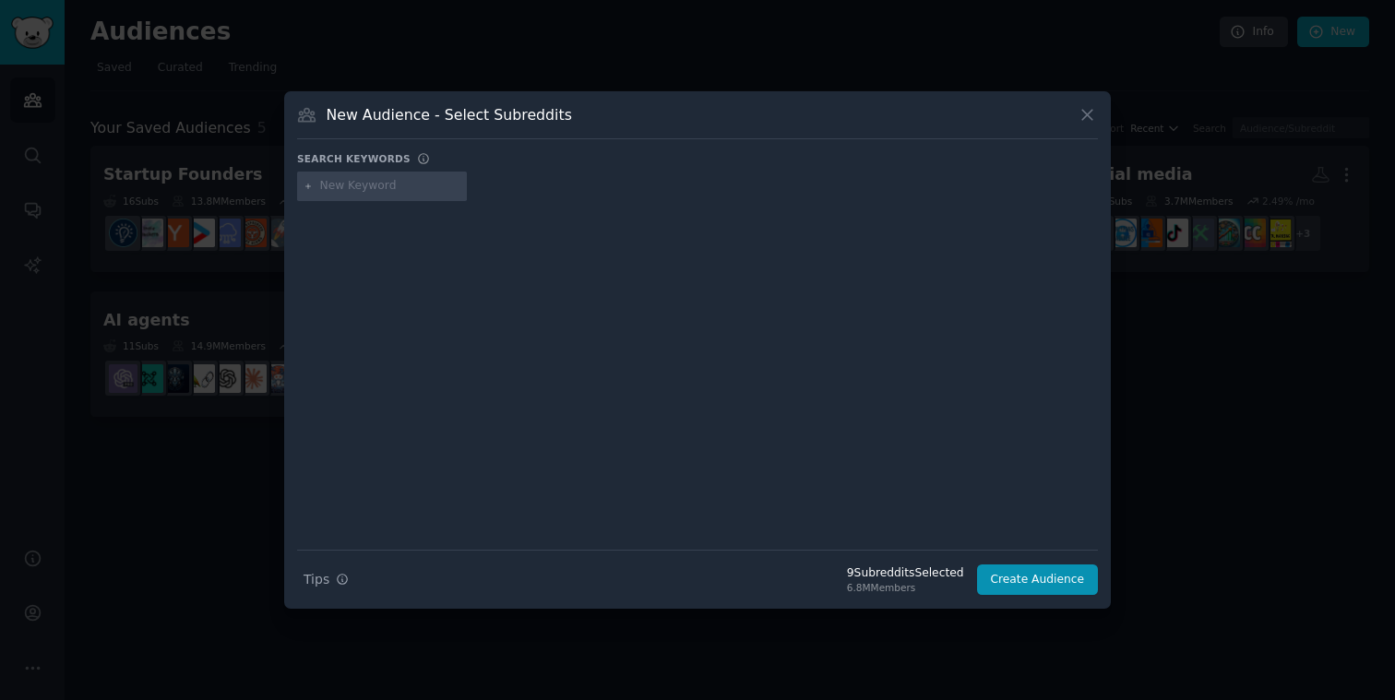
click at [336, 187] on input "text" at bounding box center [390, 186] width 140 height 17
paste input "handbags"
type input "handbags"
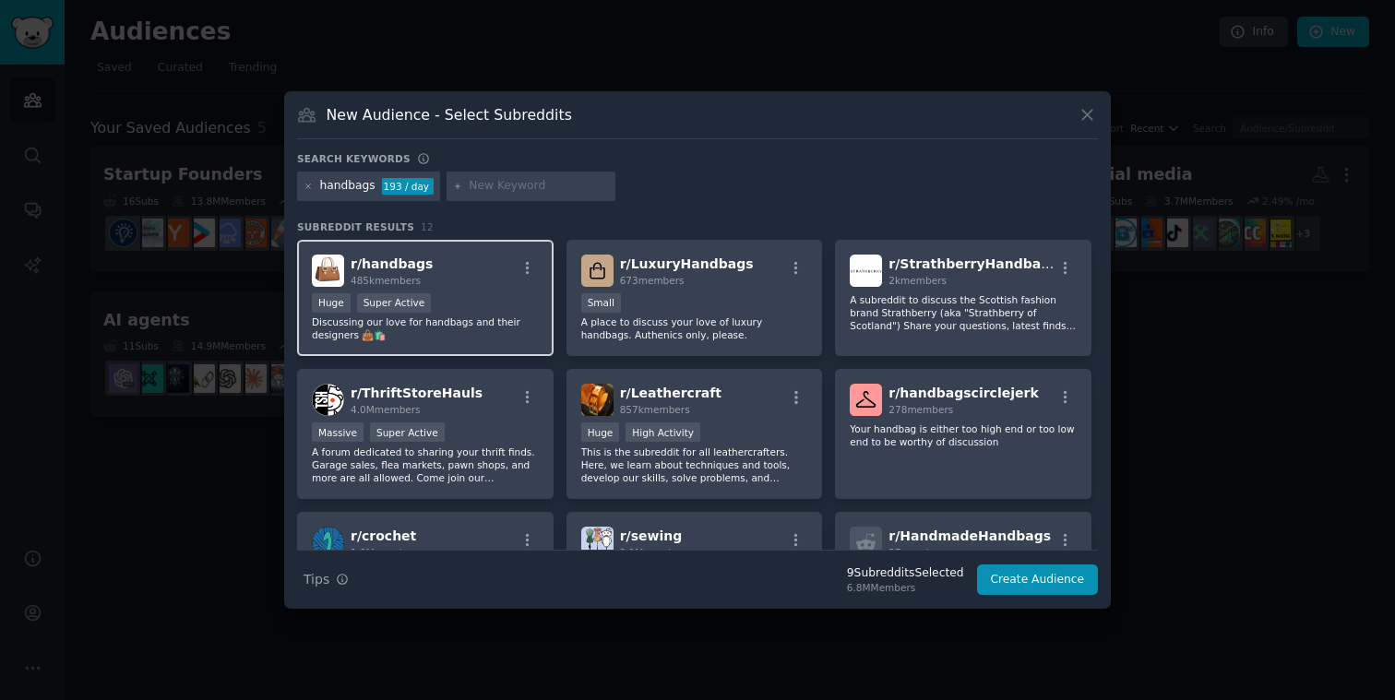
click at [465, 288] on div "r/ handbags 485k members Huge Super Active Discussing our love for handbags and…" at bounding box center [425, 298] width 257 height 117
click at [307, 187] on icon at bounding box center [309, 187] width 10 height 10
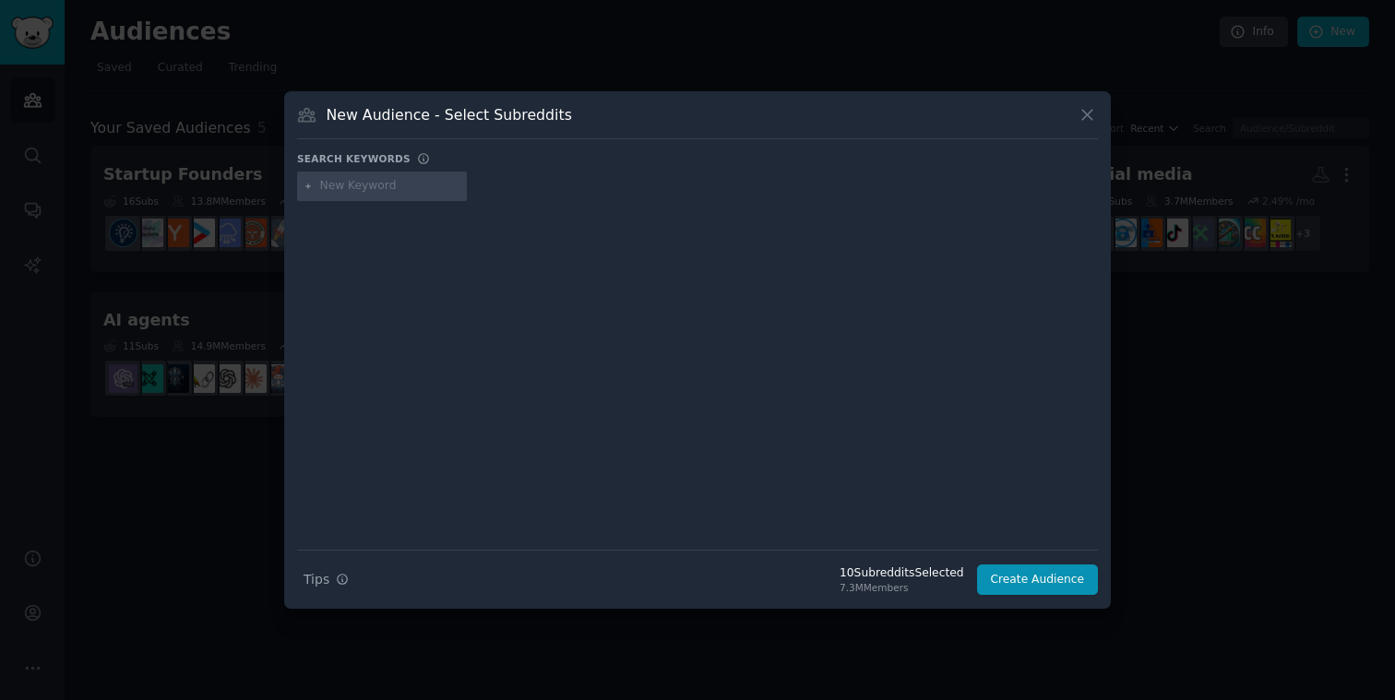
click at [355, 188] on input "text" at bounding box center [390, 186] width 140 height 17
paste input "RickOwens"
type input "RickOwens"
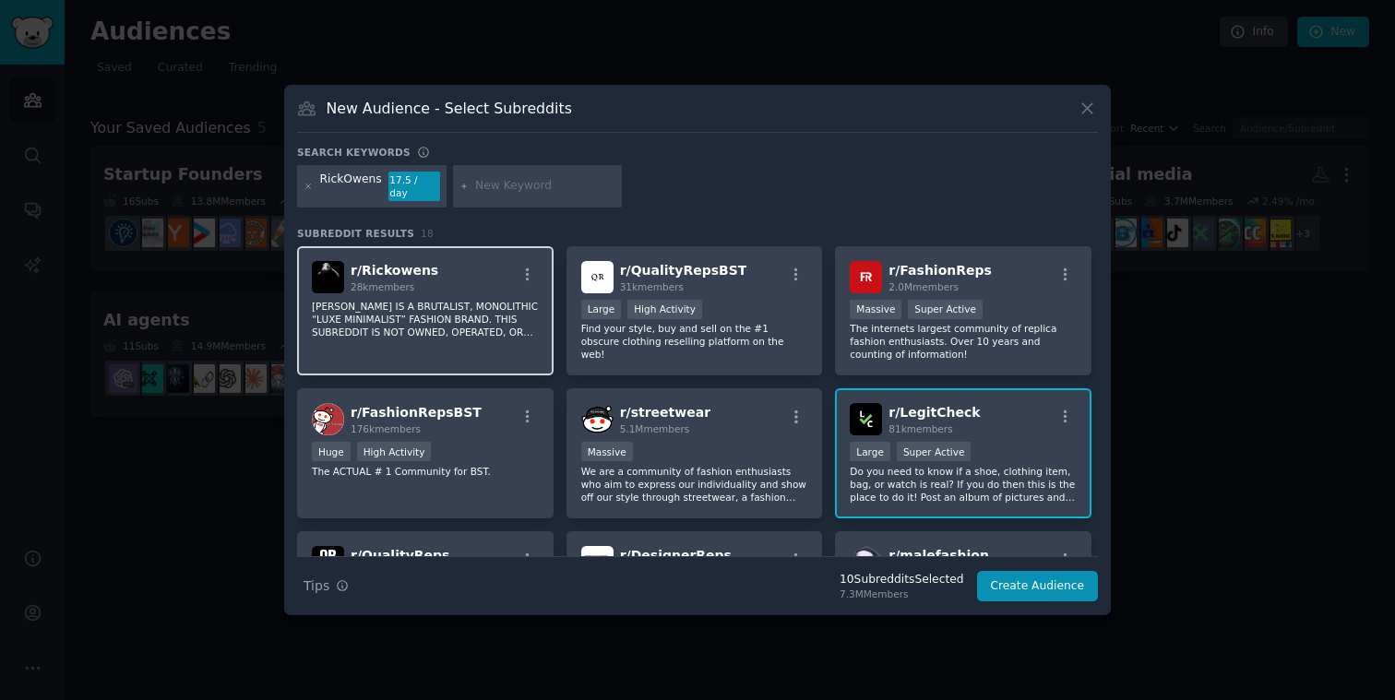
click at [482, 321] on p "[PERSON_NAME] IS A BRUTALIST, MONOLITHIC “LUXE MINIMALIST” FASHION BRAND. THIS …" at bounding box center [425, 319] width 227 height 39
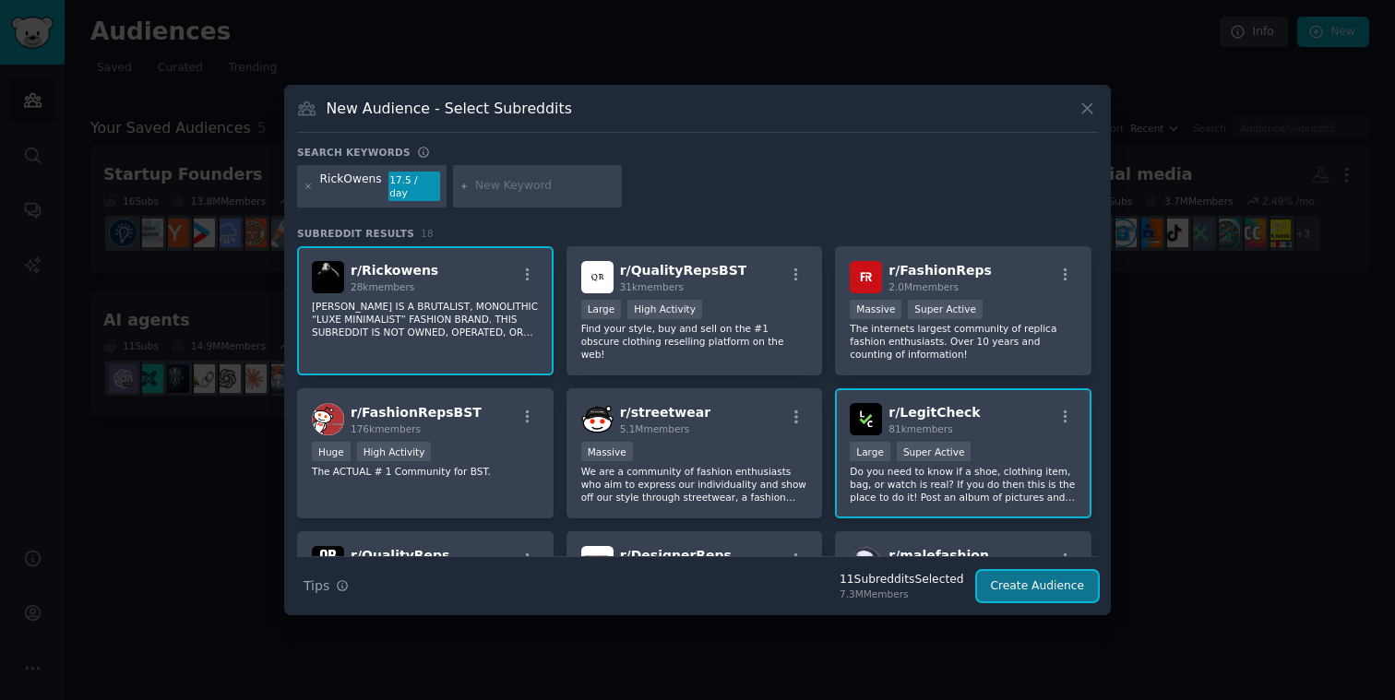
click at [1044, 584] on button "Create Audience" at bounding box center [1038, 586] width 122 height 31
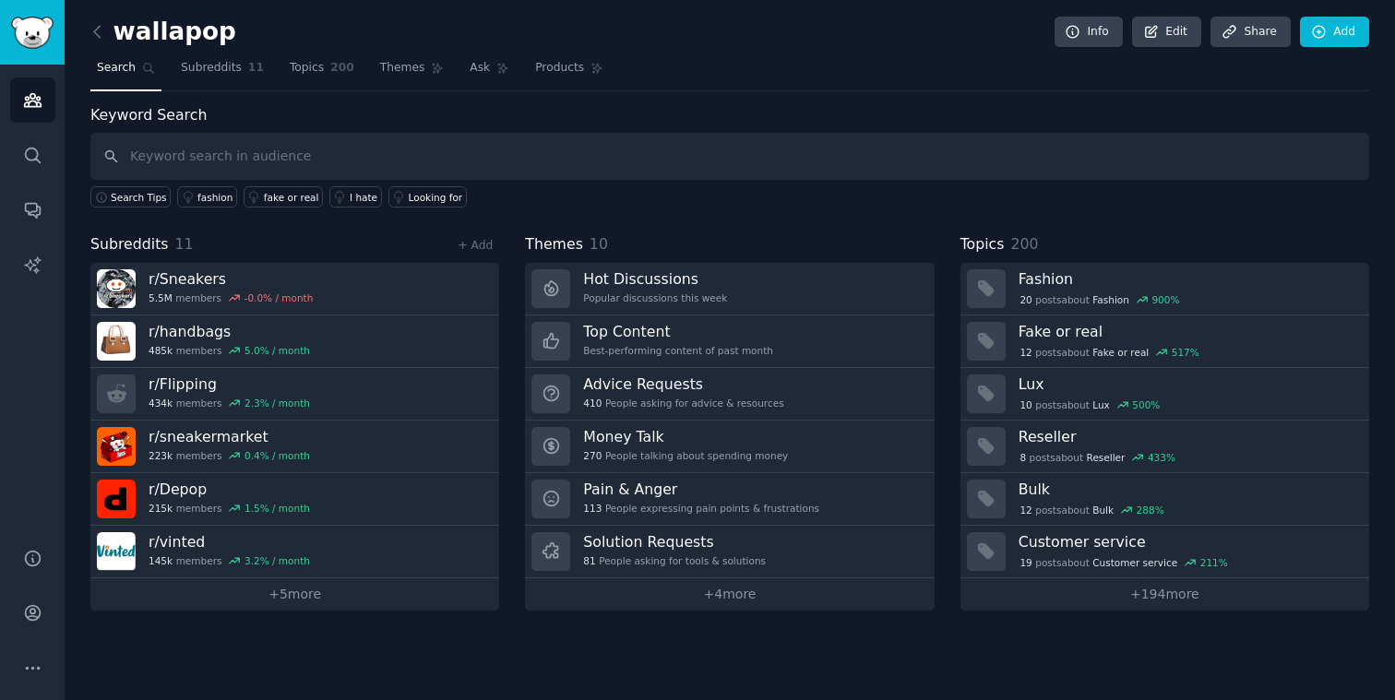
click at [179, 25] on h2 "wallapop" at bounding box center [163, 33] width 146 height 30
click at [1164, 31] on link "Edit" at bounding box center [1166, 32] width 69 height 31
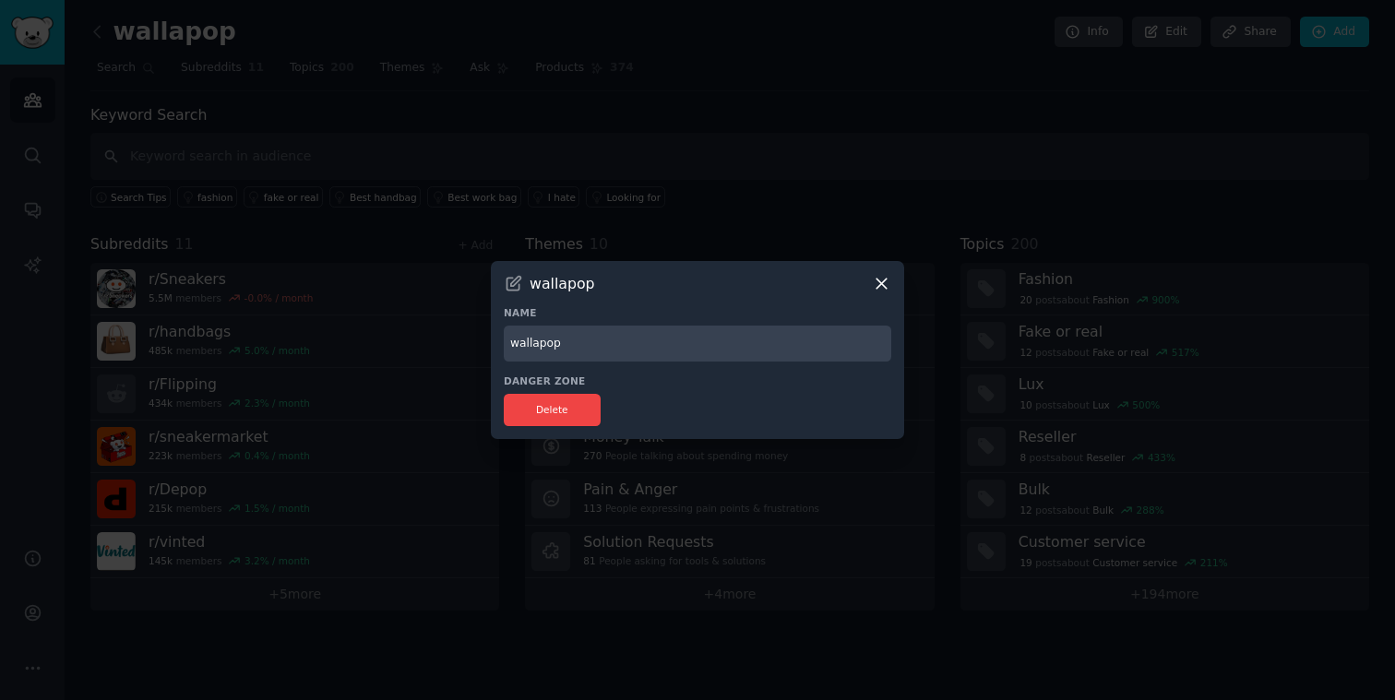
click at [579, 336] on input "wallapop" at bounding box center [698, 344] width 388 height 36
type input "SaaS Fakes"
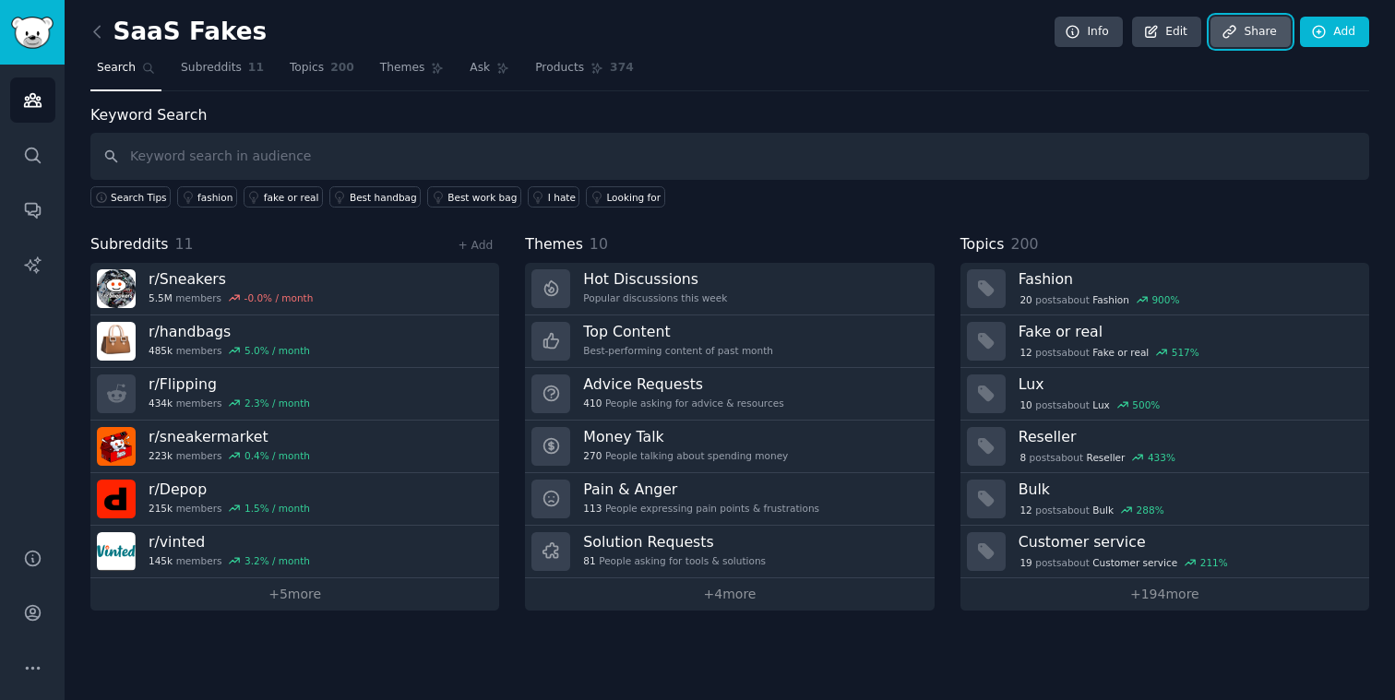
click at [1271, 37] on link "Share" at bounding box center [1250, 32] width 79 height 31
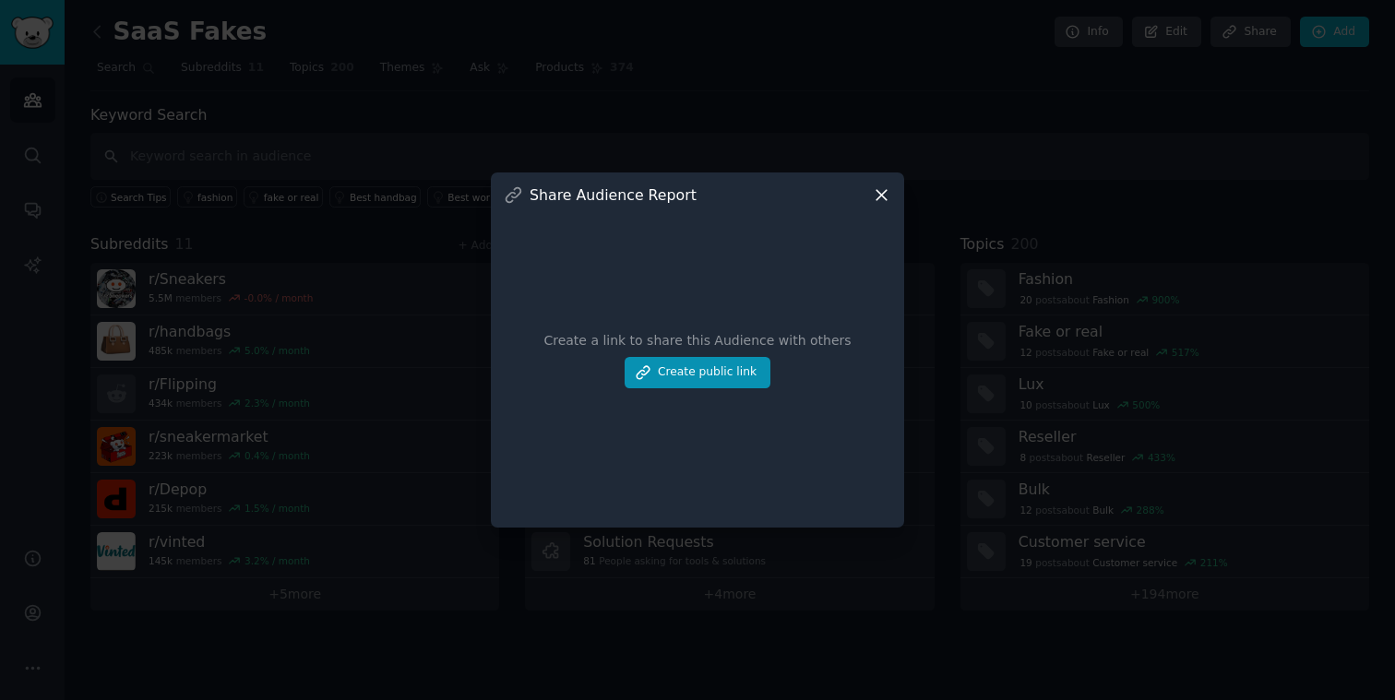
click at [880, 190] on icon at bounding box center [881, 194] width 19 height 19
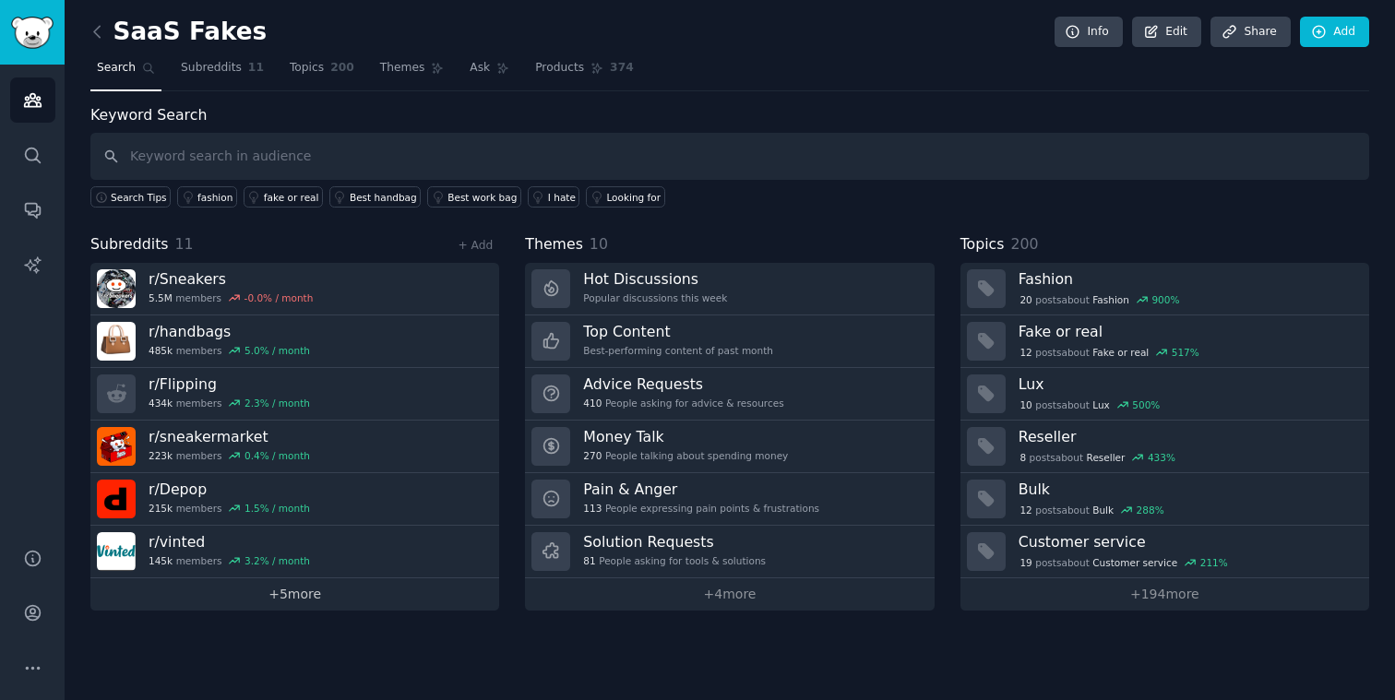
click at [292, 596] on link "+ 5 more" at bounding box center [294, 595] width 409 height 32
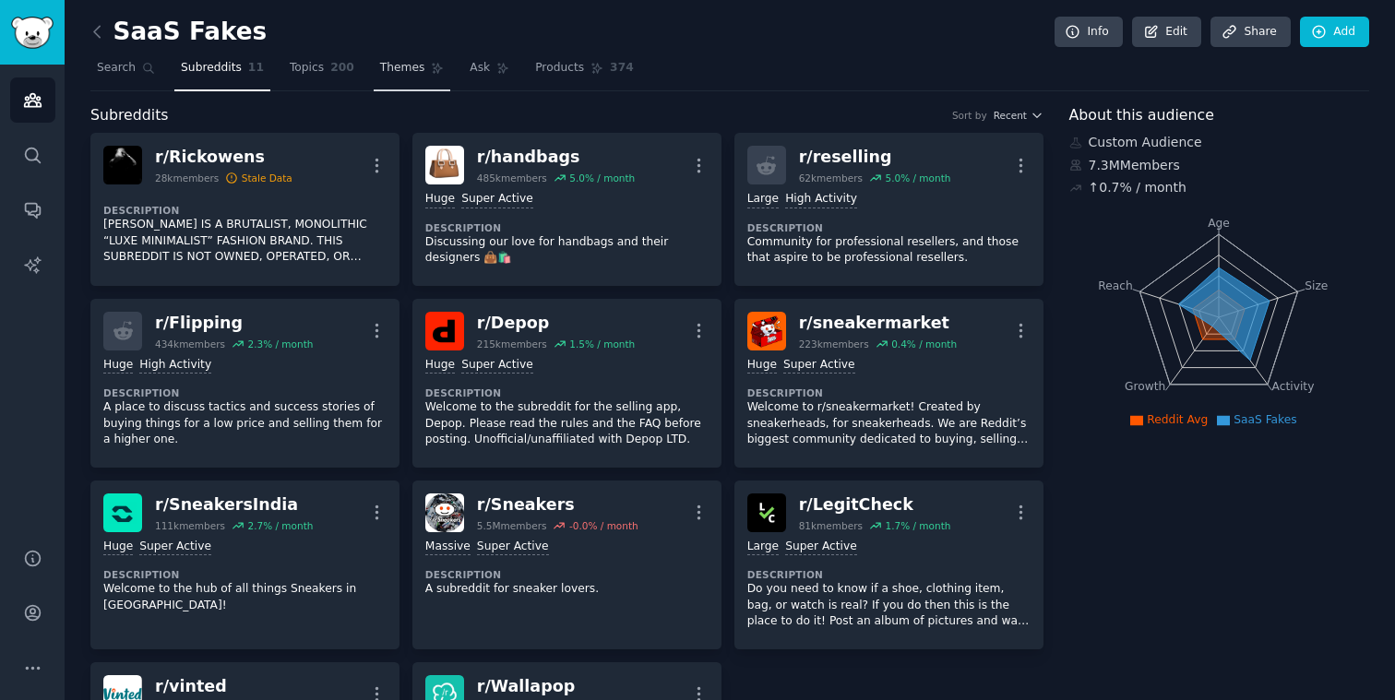
click at [318, 84] on link "Topics 200" at bounding box center [322, 73] width 78 height 38
click at [374, 84] on link "Themes" at bounding box center [413, 73] width 78 height 38
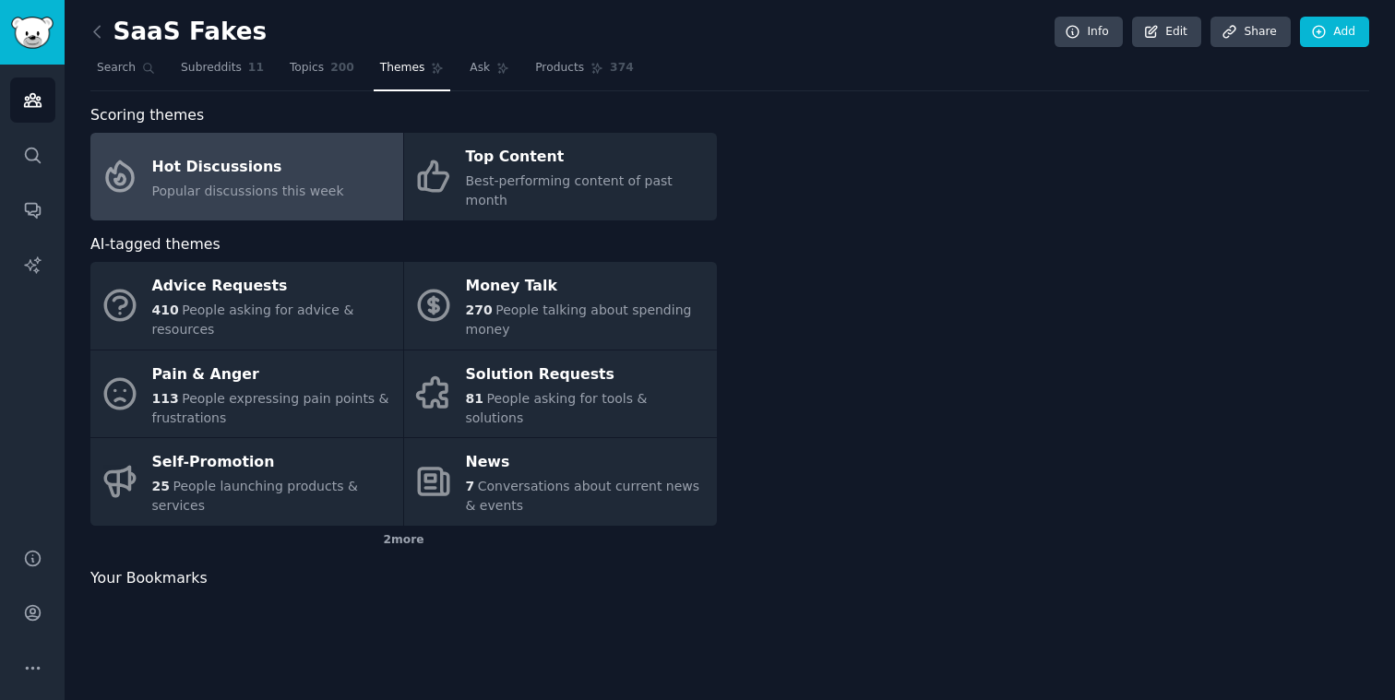
click at [382, 83] on link "Themes" at bounding box center [413, 73] width 78 height 38
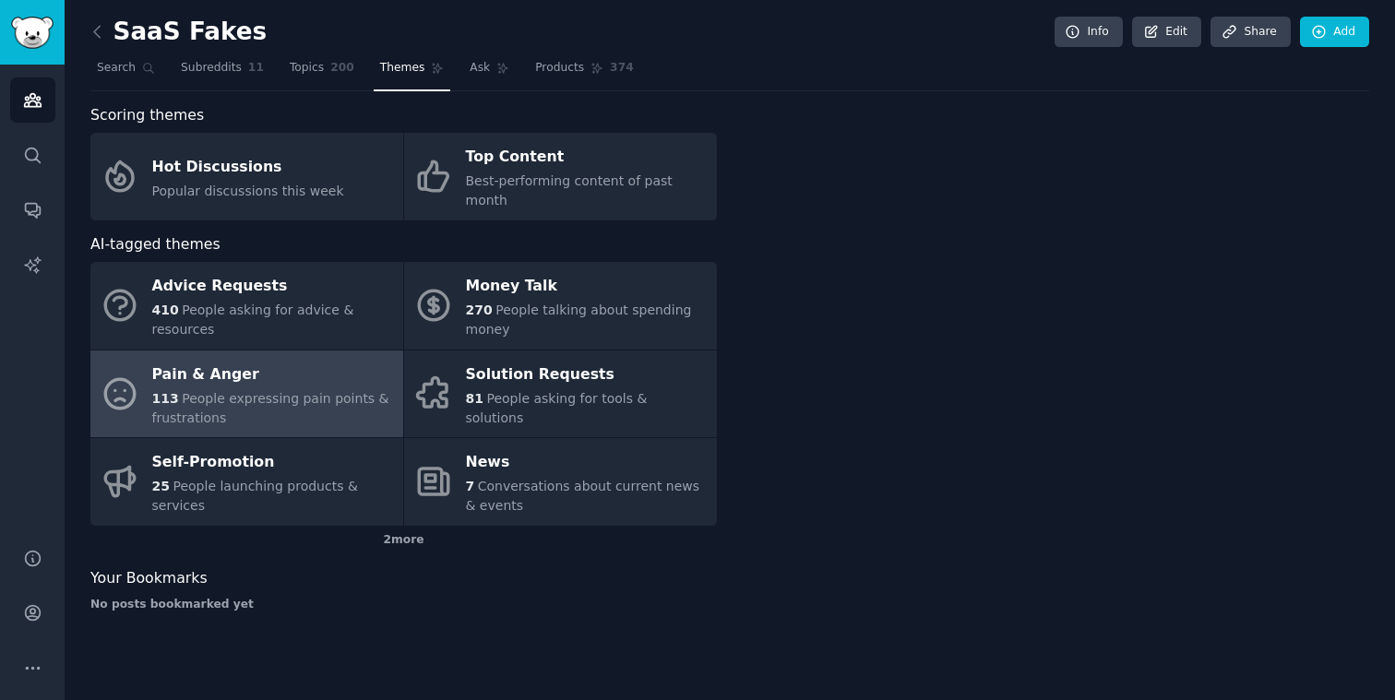
click at [241, 363] on div "Pain & Anger" at bounding box center [273, 375] width 242 height 30
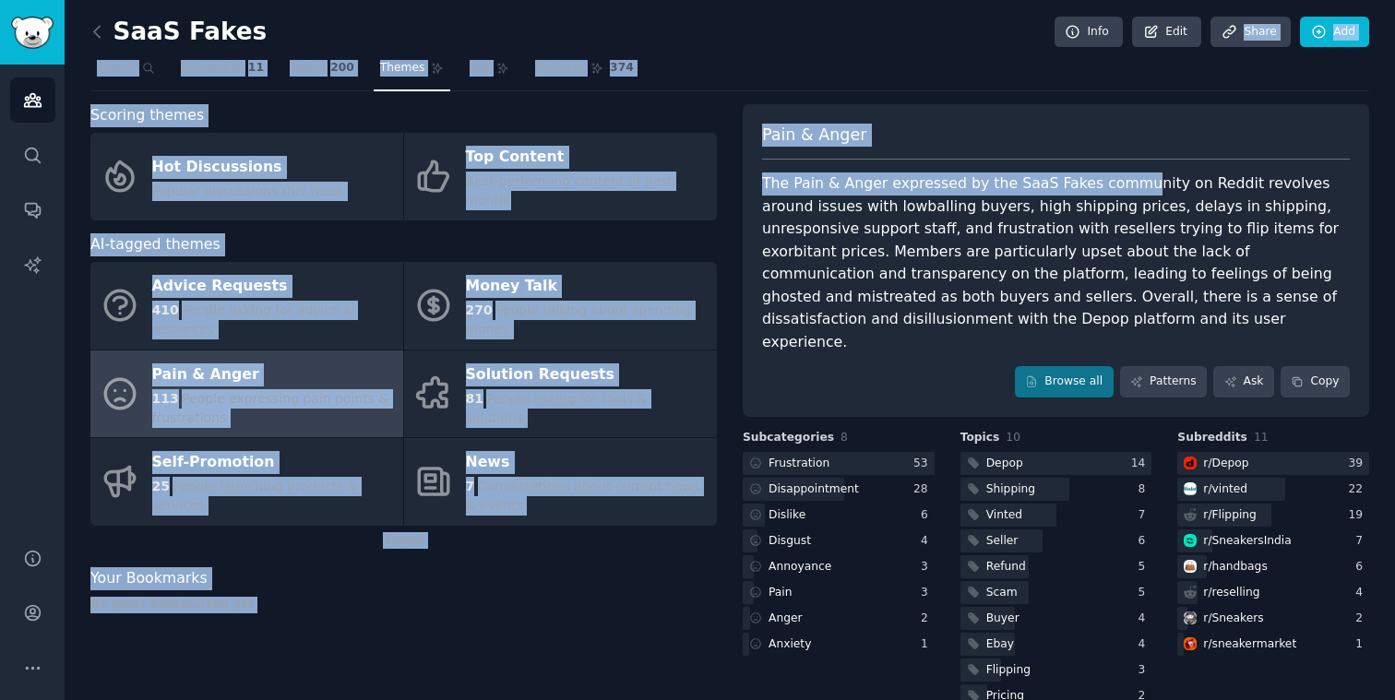
drag, startPoint x: 1122, startPoint y: 192, endPoint x: 1255, endPoint y: -82, distance: 304.6
click at [1255, 0] on html "Audiences Search Conversations AI Reports Help Account More SaaS Fakes Info Edi…" at bounding box center [697, 350] width 1395 height 700
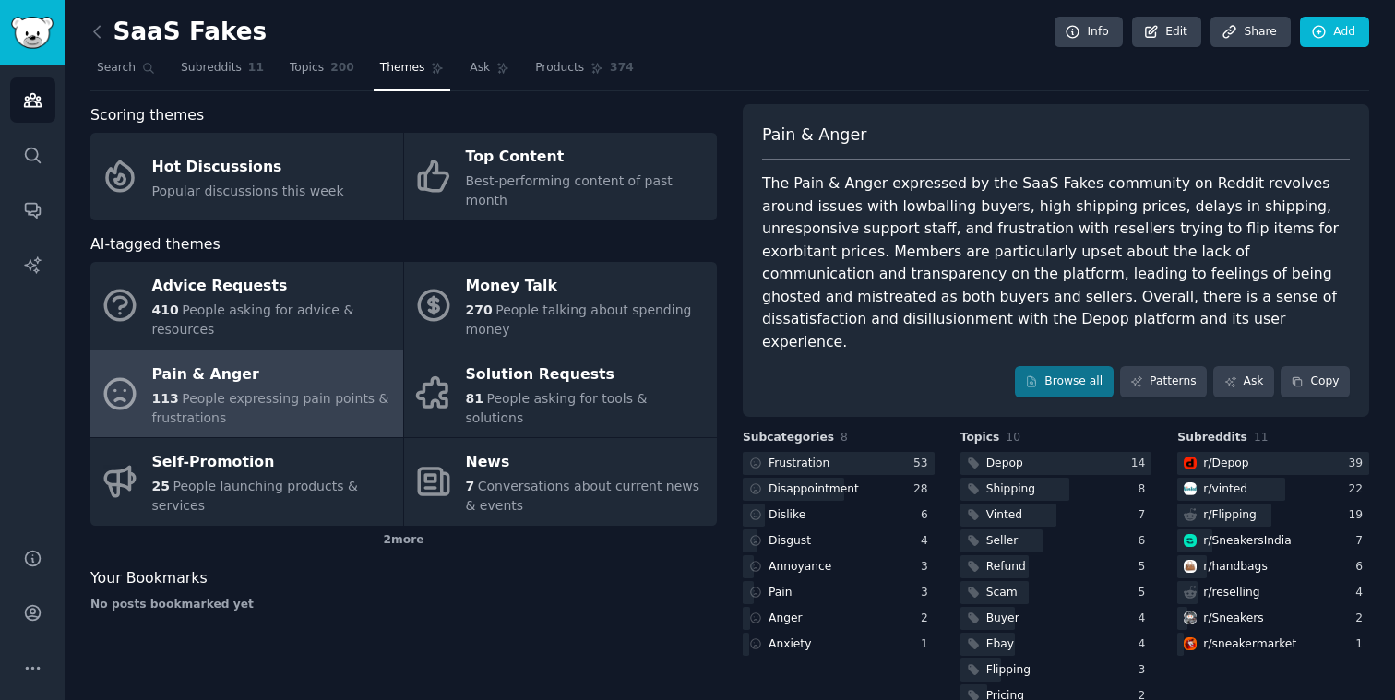
click at [1179, 286] on div "The Pain & Anger expressed by the SaaS Fakes community on Reddit revolves aroun…" at bounding box center [1056, 263] width 588 height 181
click at [1135, 160] on div "Pain & Anger The Pain & Anger expressed by the SaaS Fakes community on Reddit r…" at bounding box center [1056, 260] width 627 height 313
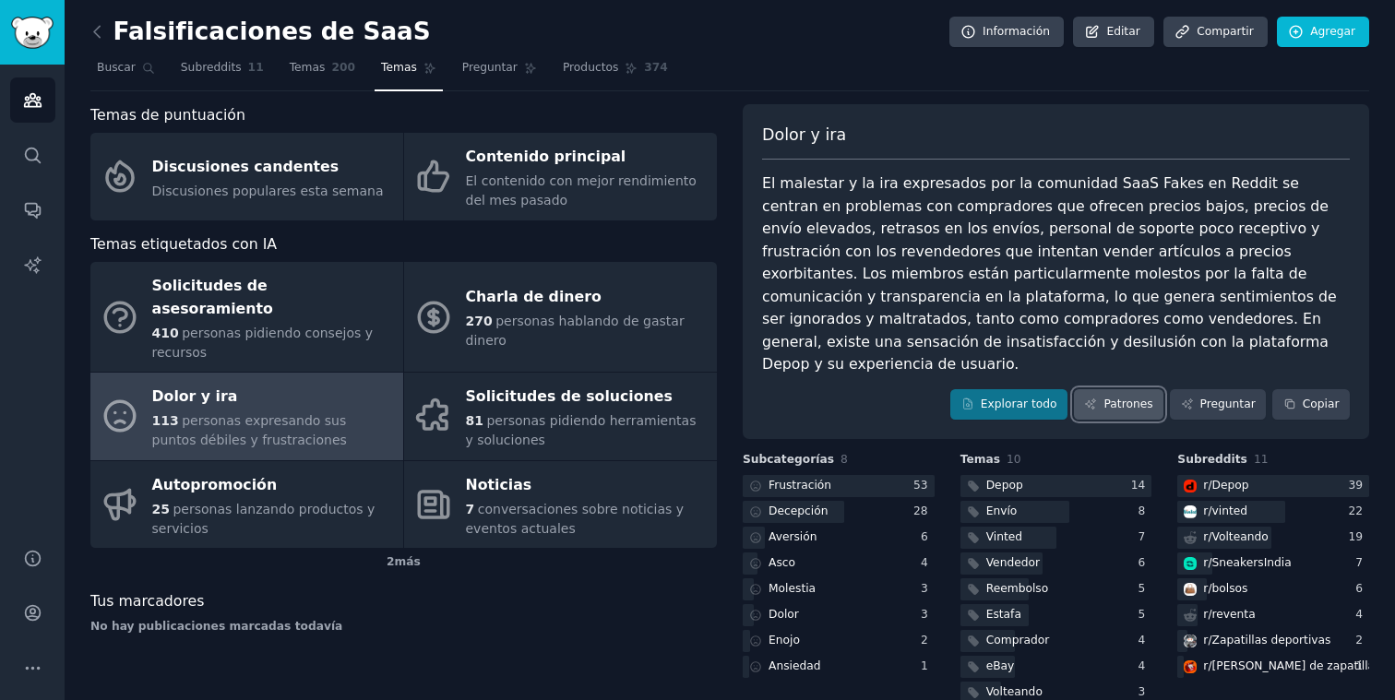
click at [1138, 395] on link "Patrones" at bounding box center [1119, 404] width 90 height 31
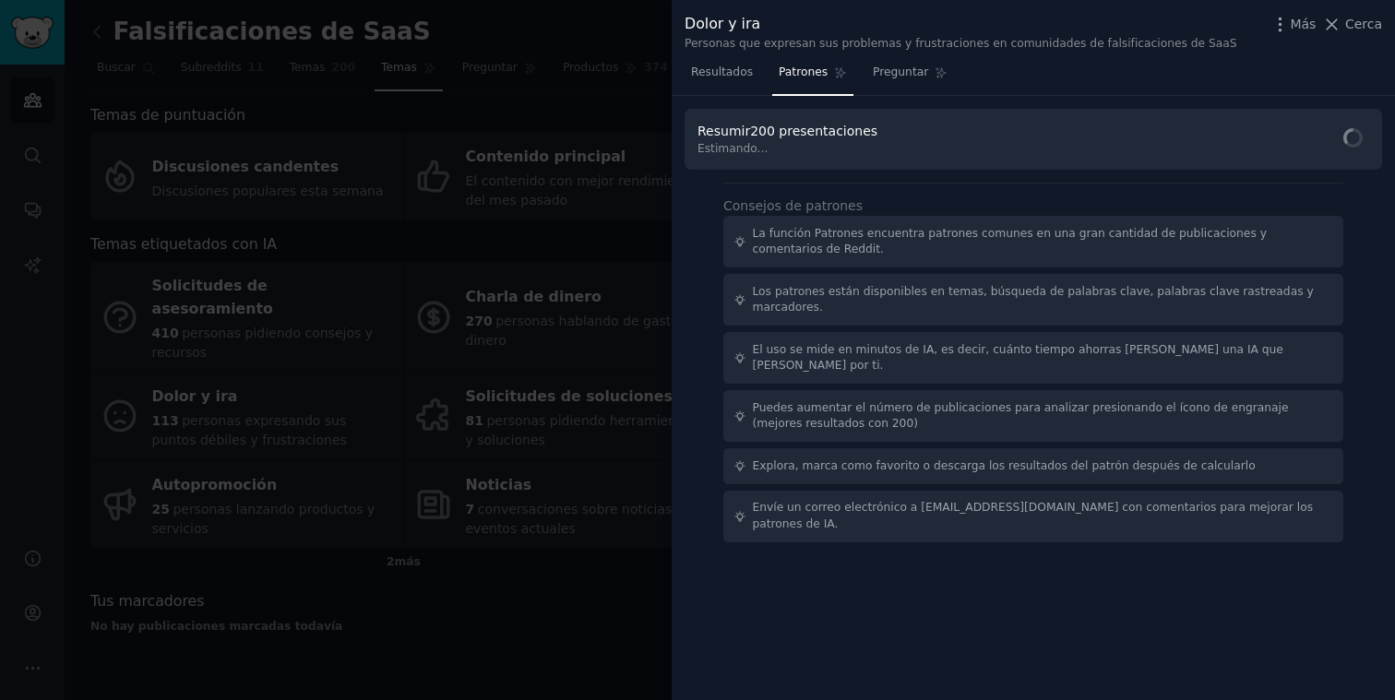
click at [540, 623] on div at bounding box center [697, 350] width 1395 height 700
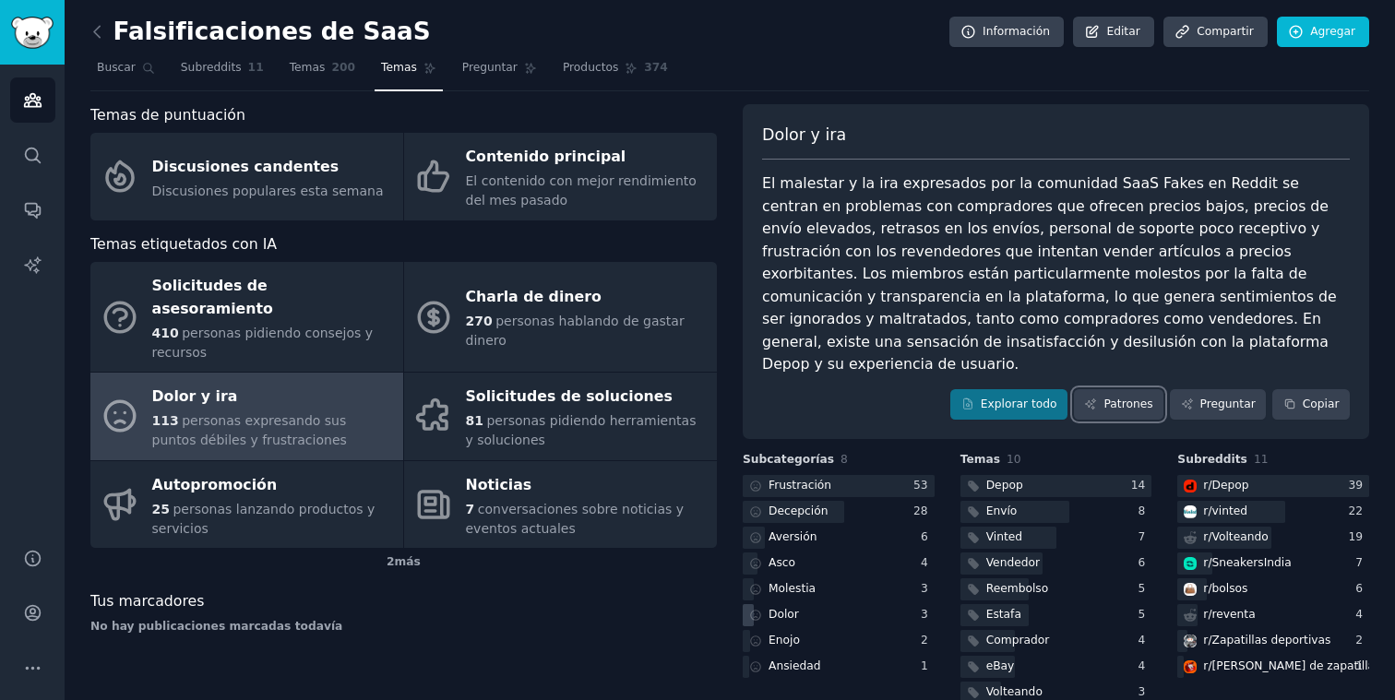
scroll to position [36, 0]
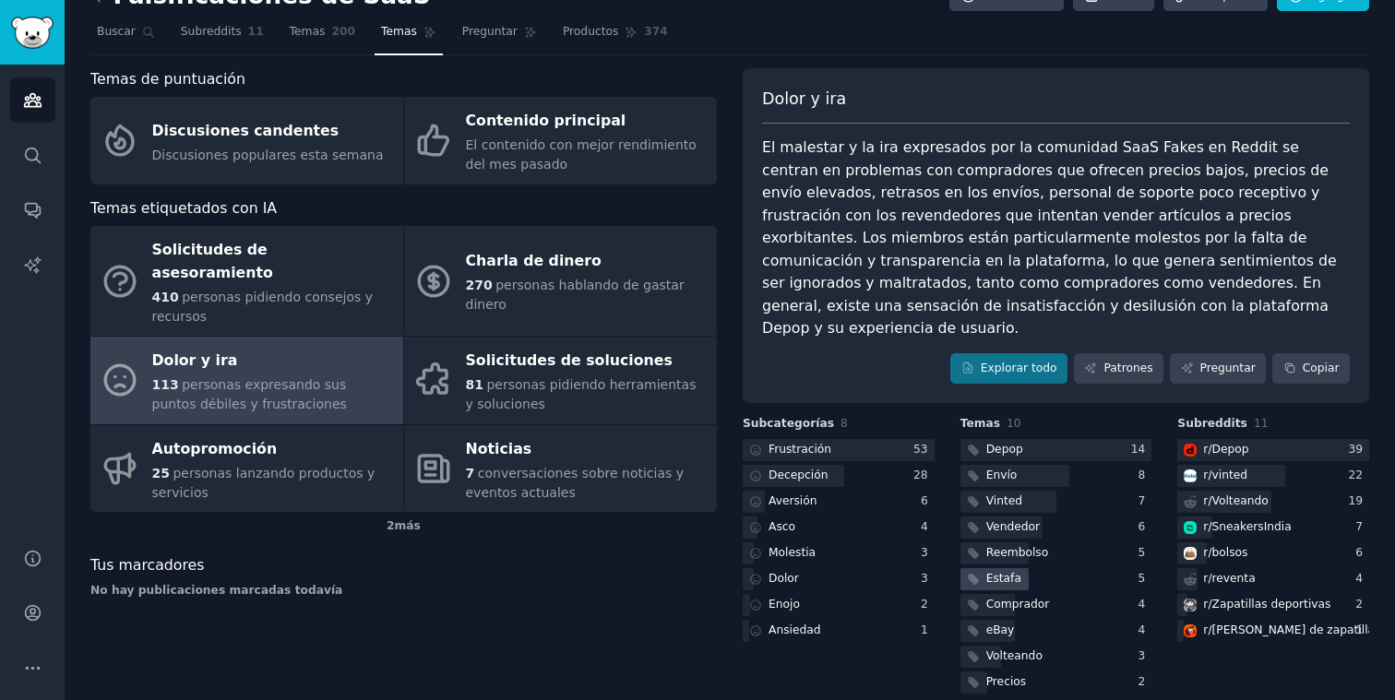
click at [987, 572] on font "Estafa" at bounding box center [1003, 578] width 35 height 13
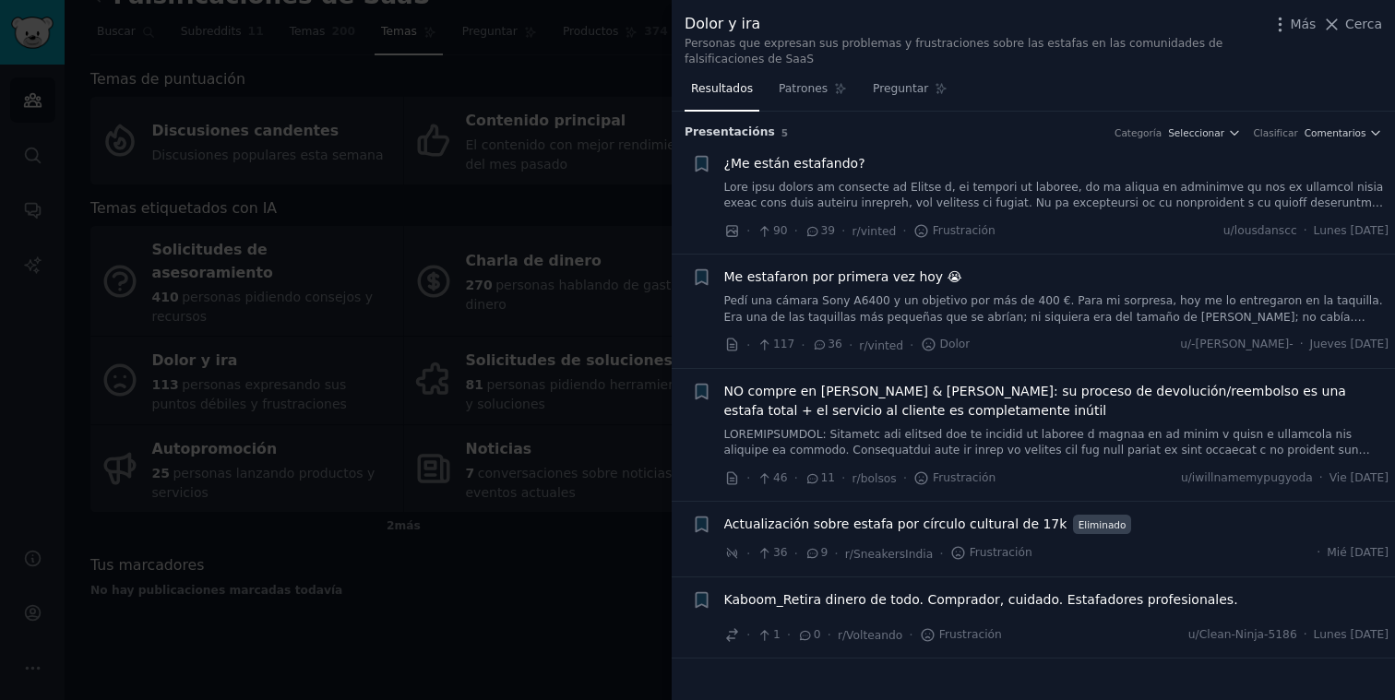
click at [627, 556] on div at bounding box center [697, 350] width 1395 height 700
